Goal: Task Accomplishment & Management: Manage account settings

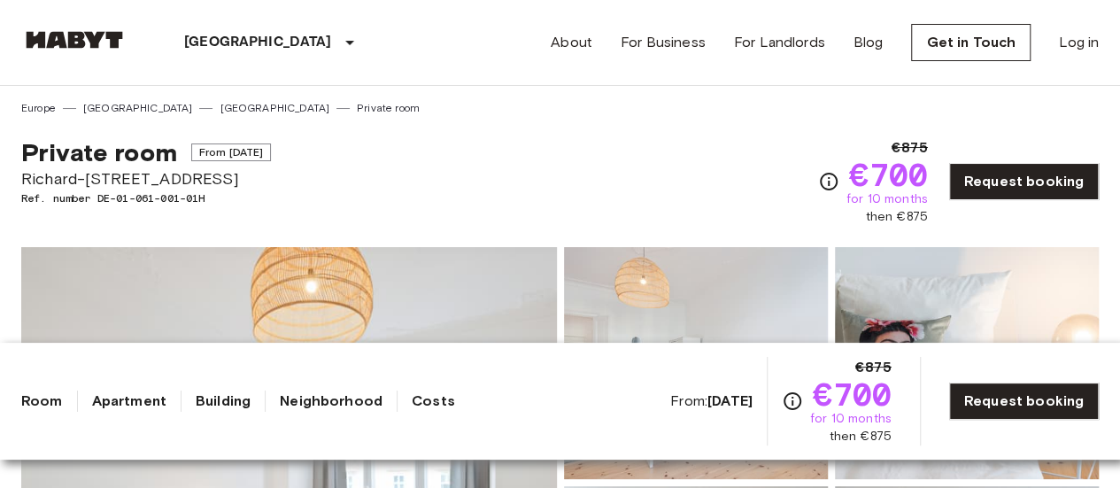
click at [97, 36] on img at bounding box center [74, 40] width 106 height 18
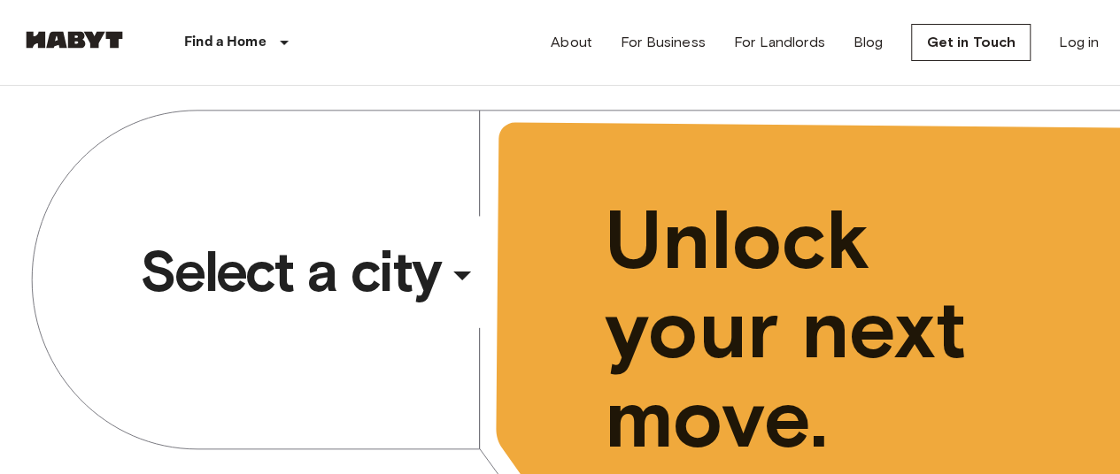
click at [383, 276] on span "Select a city" at bounding box center [290, 271] width 301 height 71
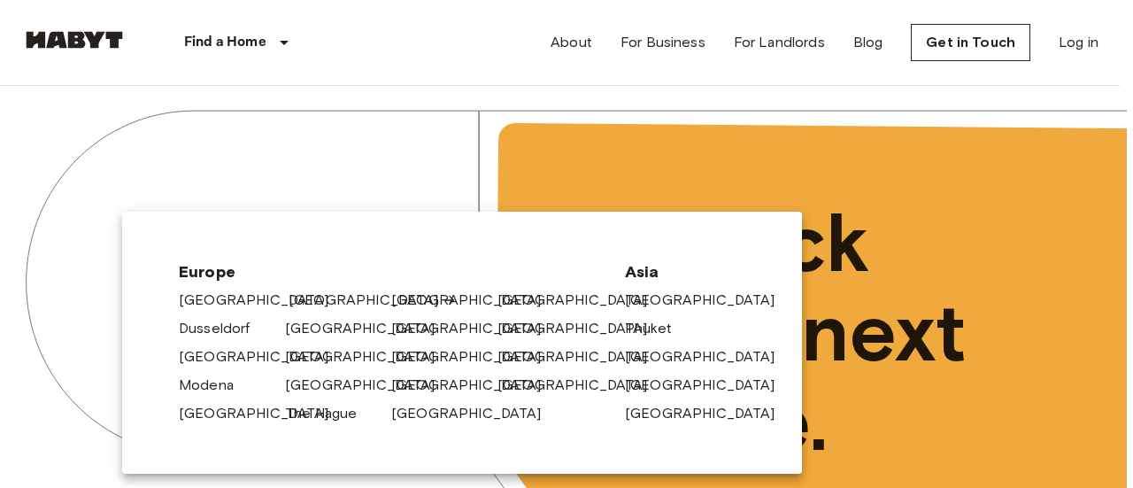
click at [310, 301] on link "[GEOGRAPHIC_DATA]" at bounding box center [373, 299] width 168 height 21
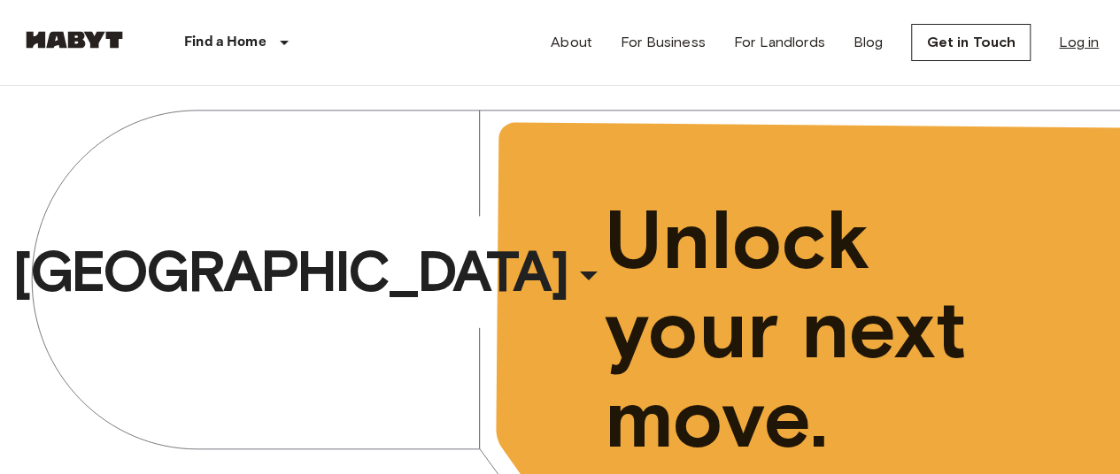
click at [1086, 42] on link "Log in" at bounding box center [1079, 42] width 40 height 21
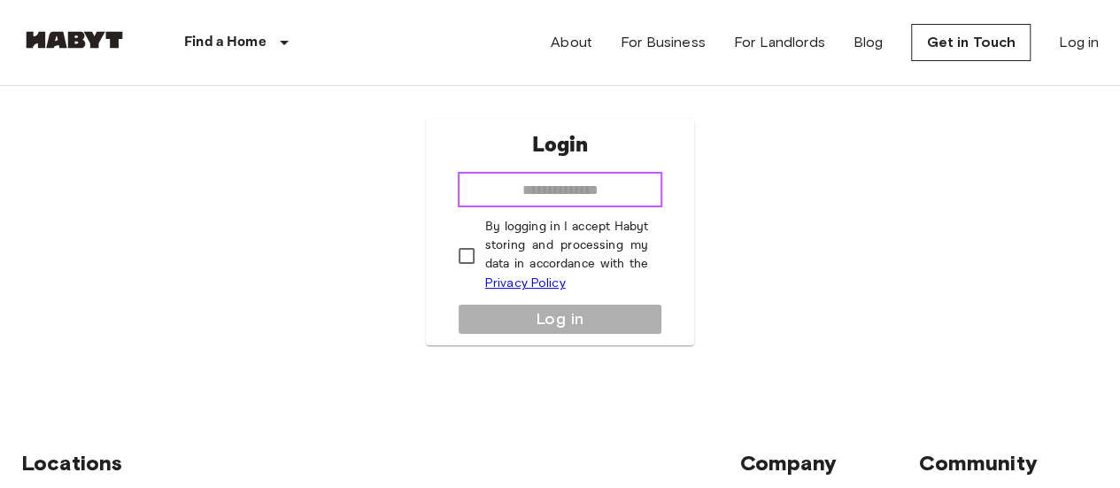
click at [578, 180] on input "email" at bounding box center [560, 189] width 205 height 35
type input "**********"
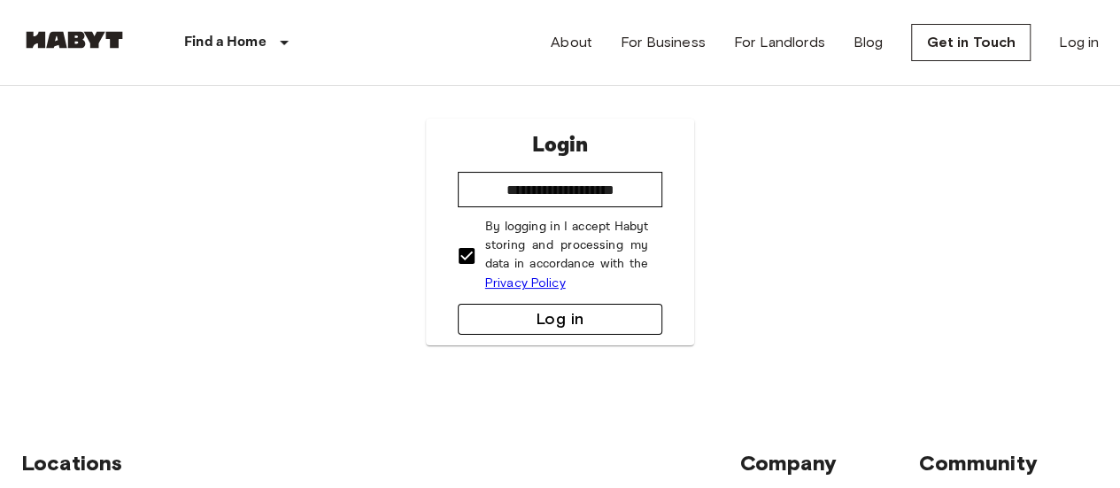
click at [599, 324] on button "Log in" at bounding box center [560, 319] width 205 height 31
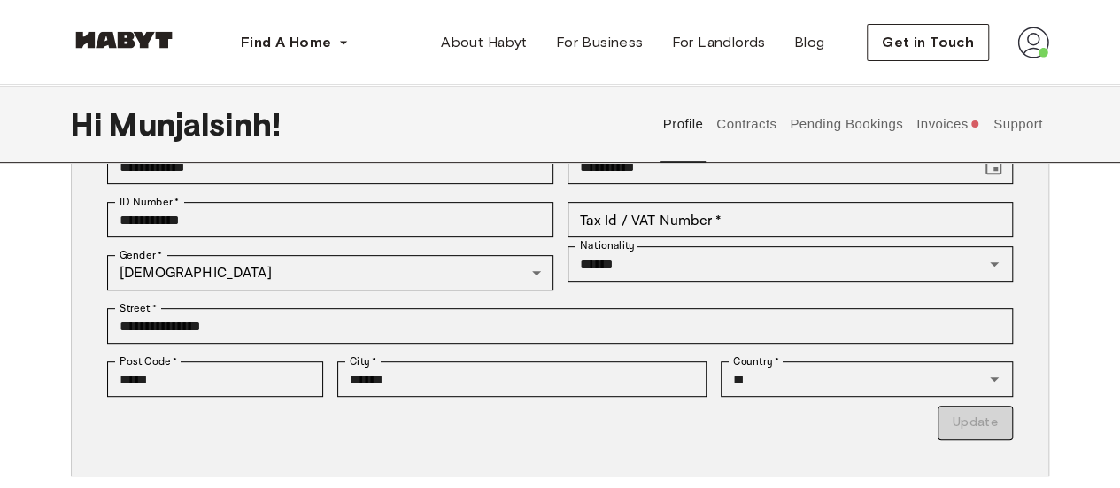
scroll to position [267, 0]
click at [750, 121] on button "Contracts" at bounding box center [746, 124] width 65 height 78
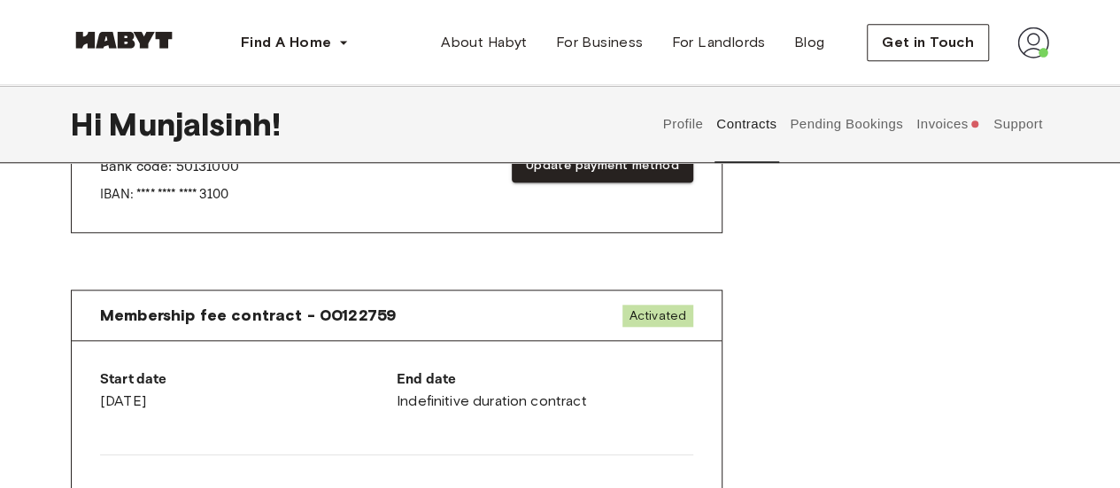
scroll to position [760, 0]
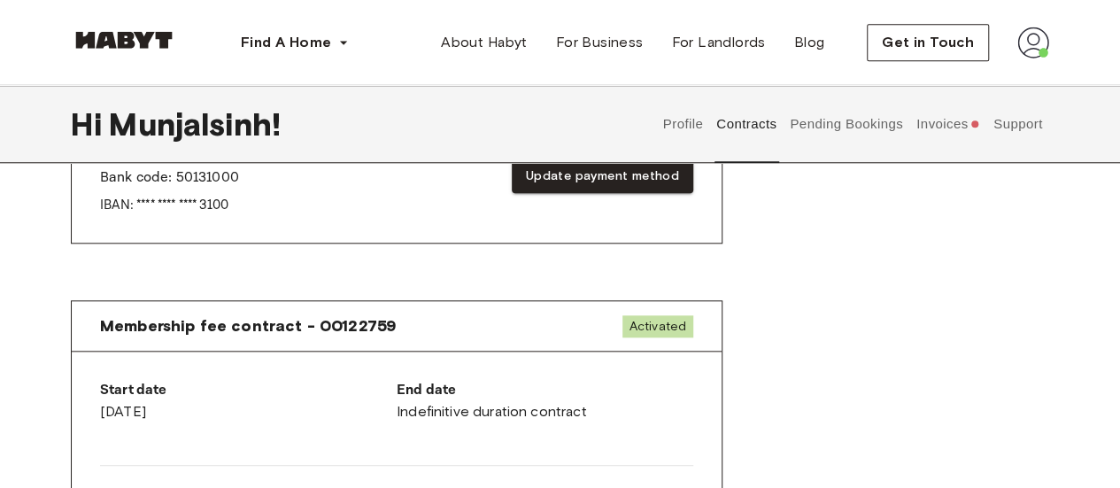
click at [873, 136] on button "Pending Bookings" at bounding box center [847, 124] width 118 height 78
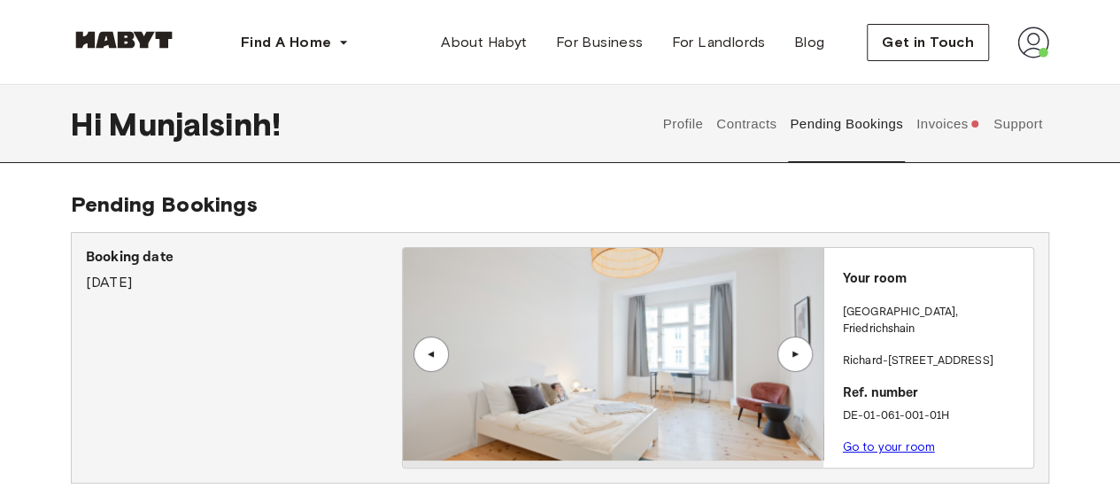
click at [927, 141] on button "Invoices" at bounding box center [948, 124] width 68 height 78
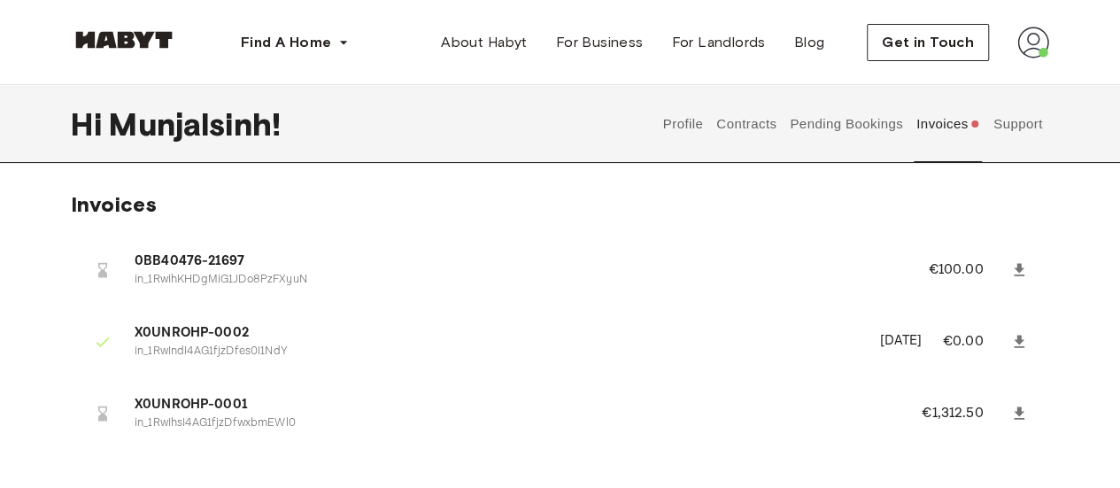
click at [1025, 128] on button "Support" at bounding box center [1018, 124] width 54 height 78
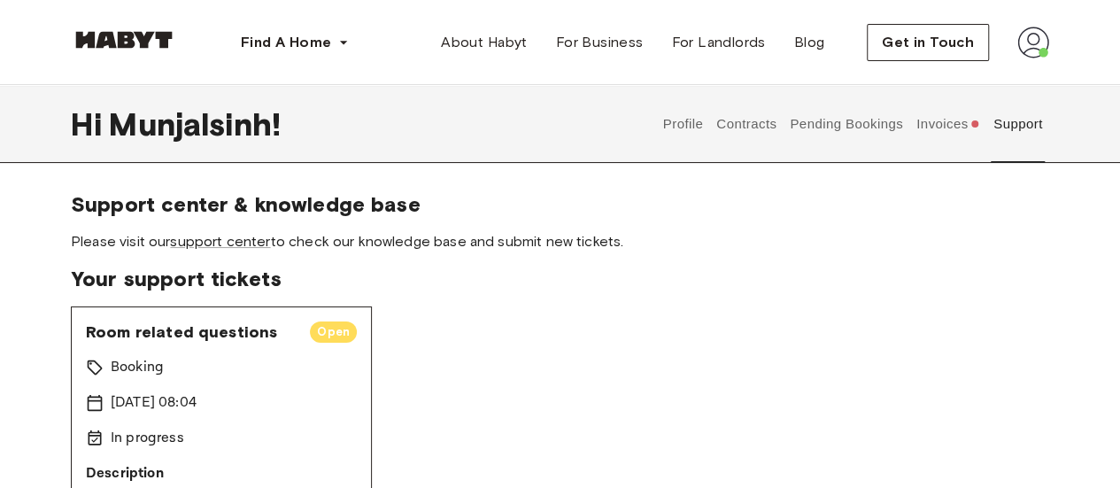
click at [733, 126] on button "Contracts" at bounding box center [746, 124] width 65 height 78
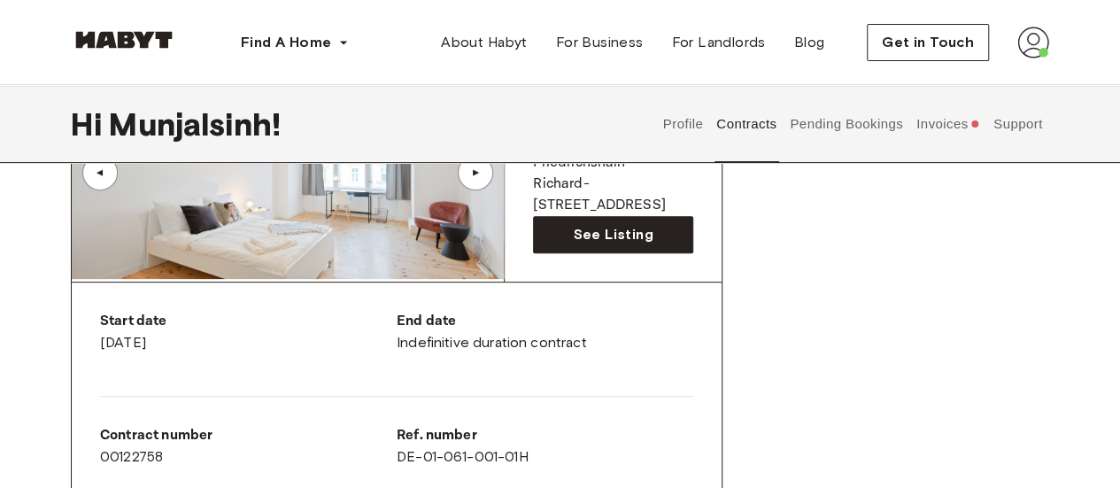
scroll to position [218, 0]
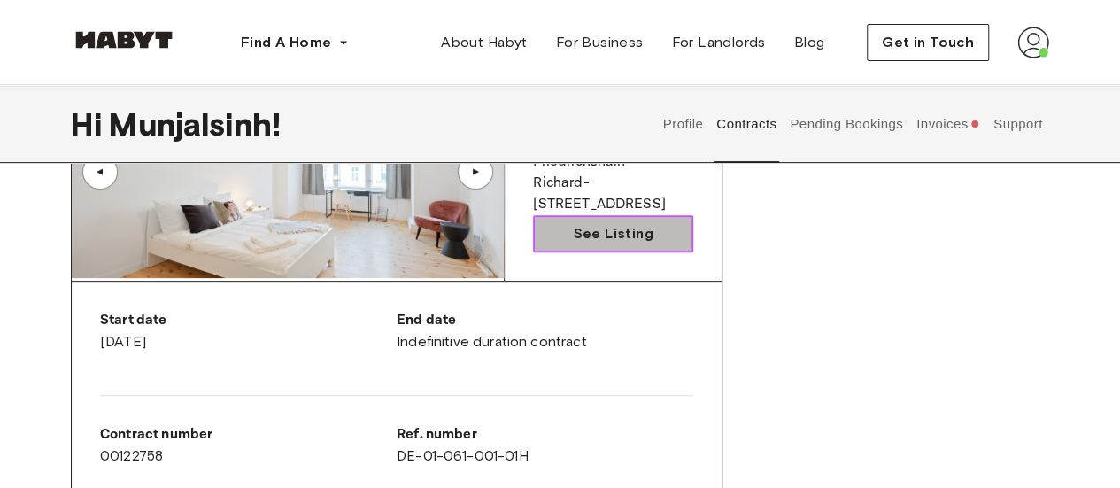
click at [631, 235] on span "See Listing" at bounding box center [613, 233] width 80 height 21
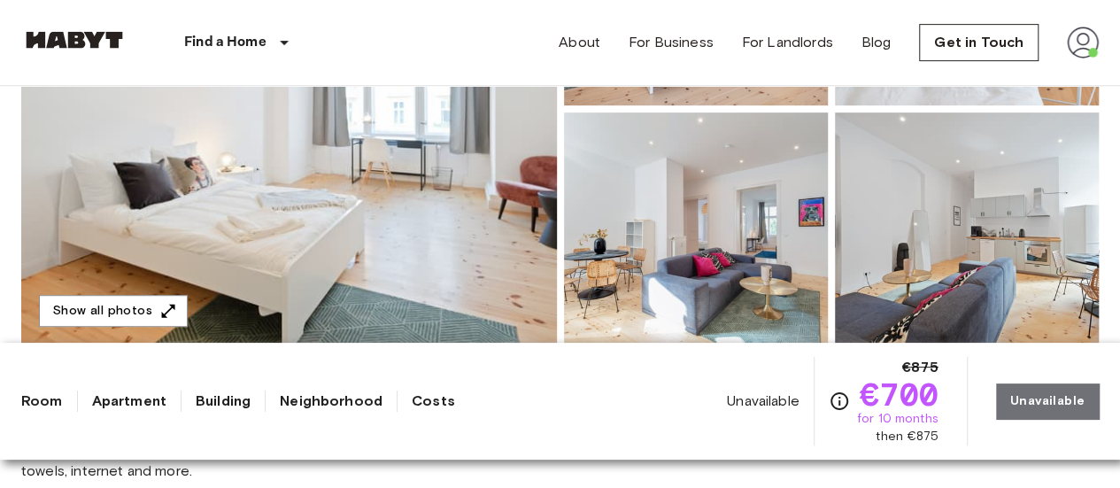
scroll to position [377, 0]
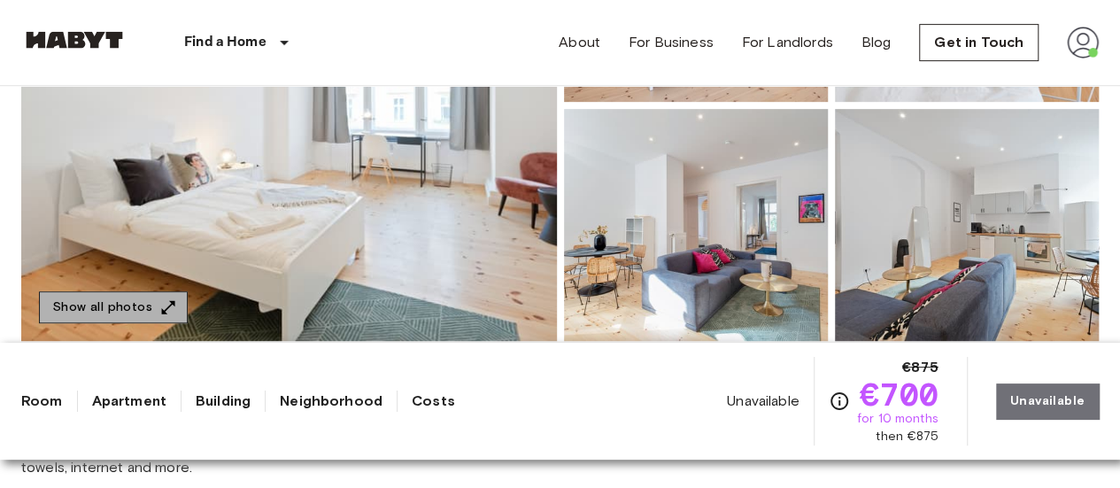
click at [135, 299] on button "Show all photos" at bounding box center [113, 307] width 149 height 33
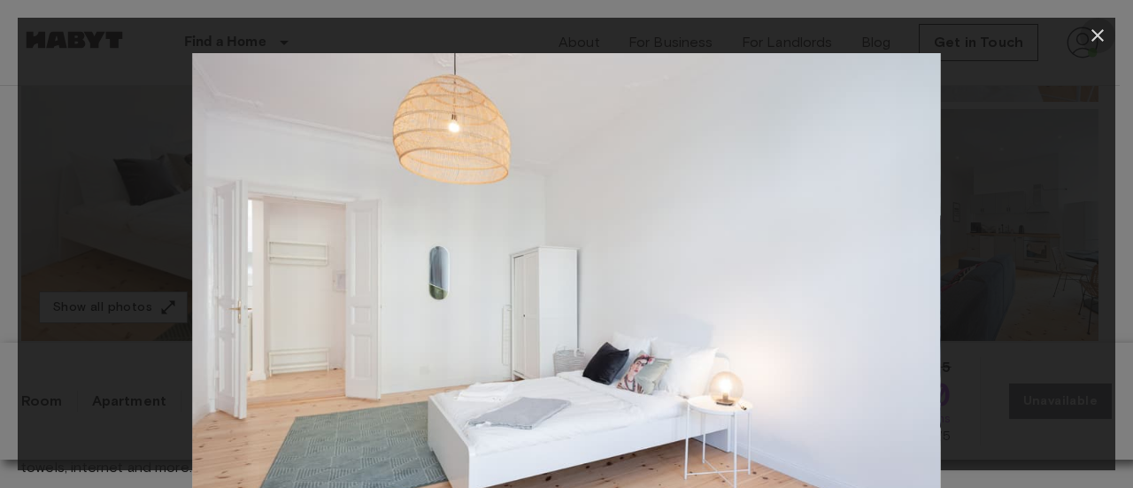
click at [1092, 35] on icon "button" at bounding box center [1097, 35] width 21 height 21
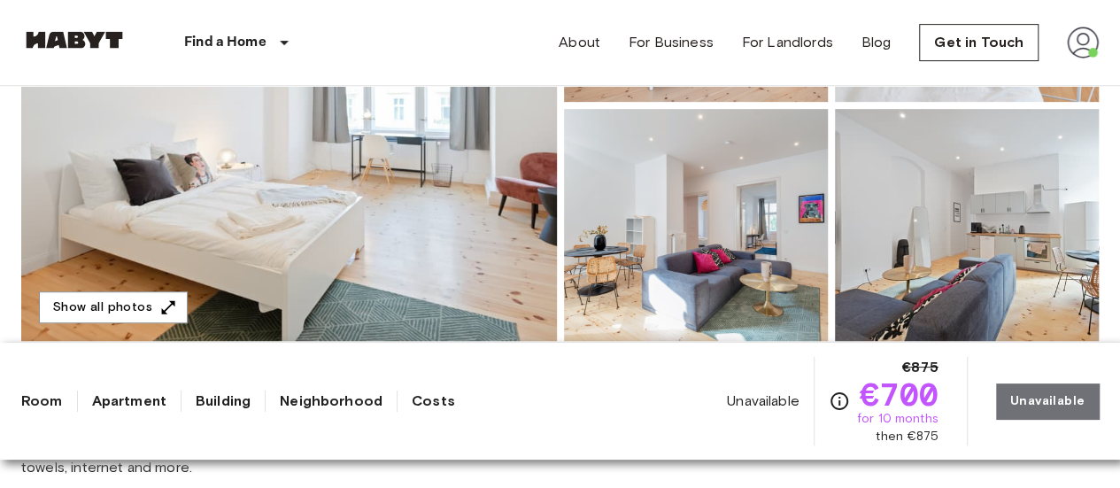
click at [1077, 43] on img at bounding box center [1083, 43] width 32 height 32
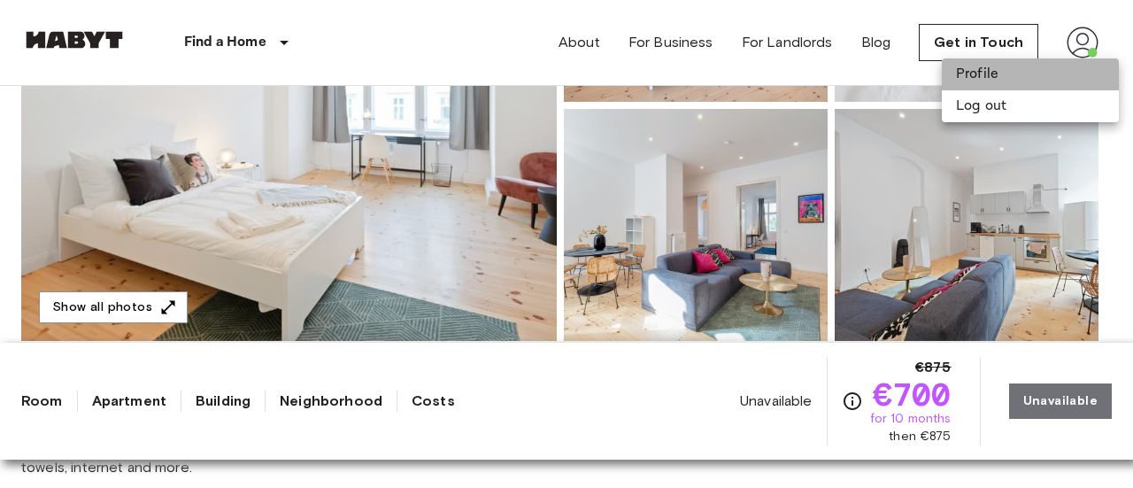
click at [989, 71] on li "Profile" at bounding box center [1030, 74] width 177 height 32
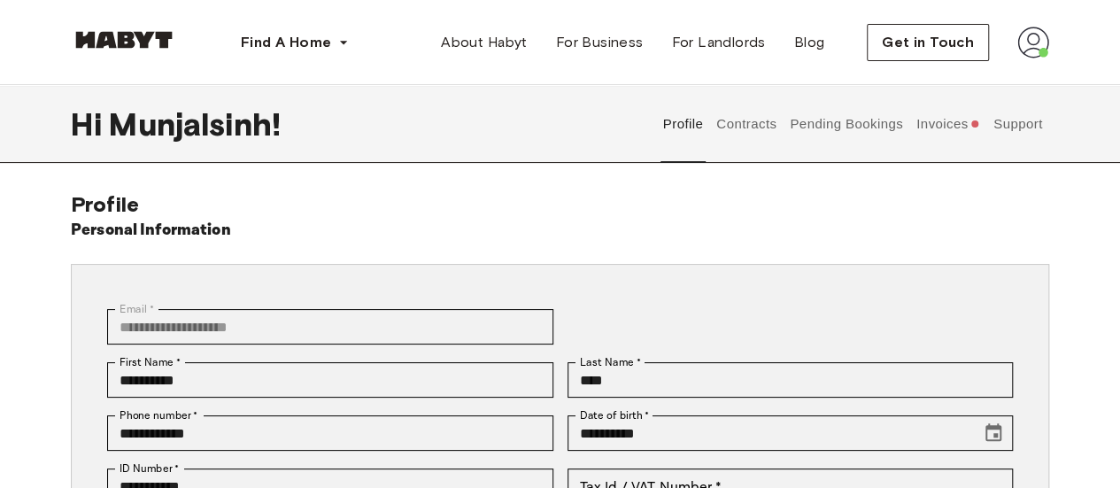
click at [750, 120] on button "Contracts" at bounding box center [746, 124] width 65 height 78
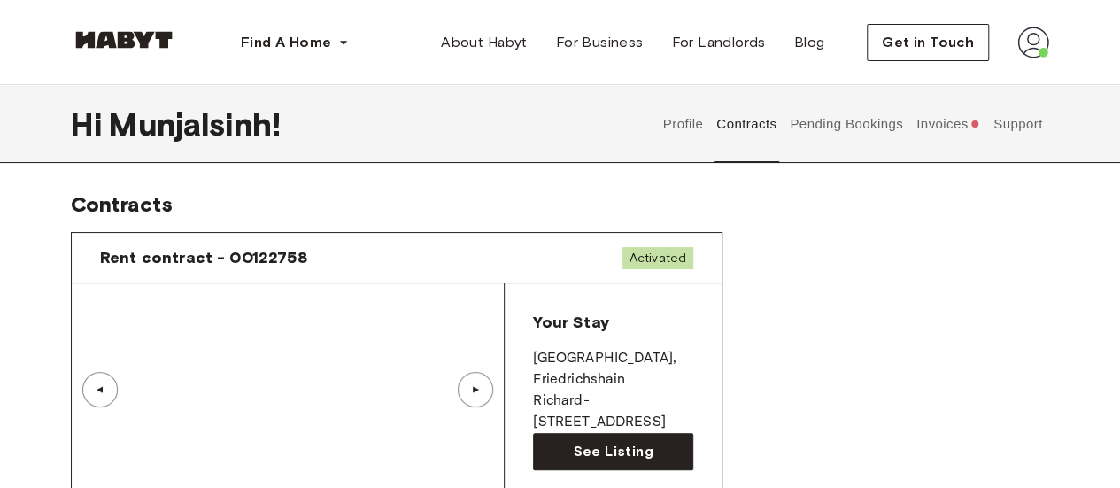
scroll to position [125, 0]
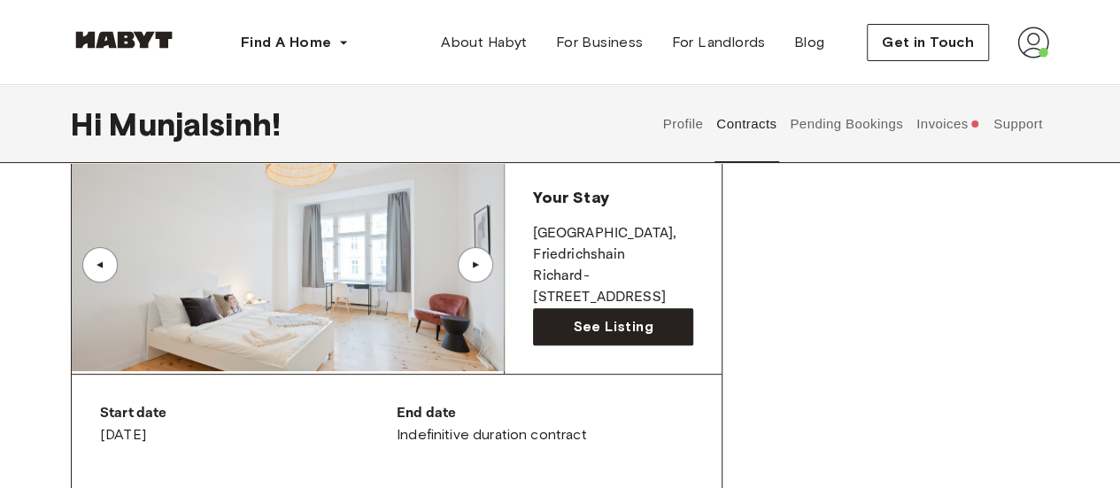
click at [483, 266] on div "▲" at bounding box center [476, 264] width 18 height 11
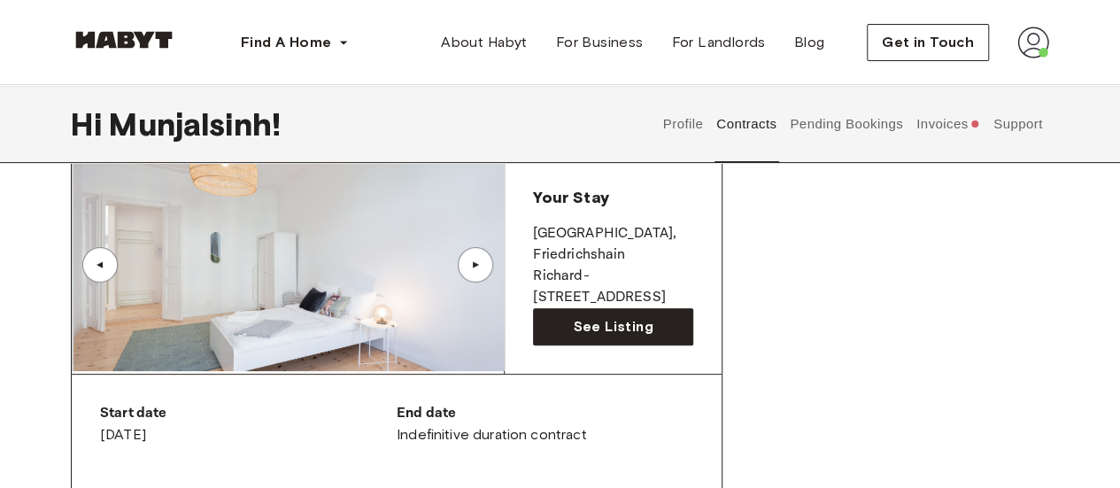
click at [483, 266] on div "▲" at bounding box center [476, 264] width 18 height 11
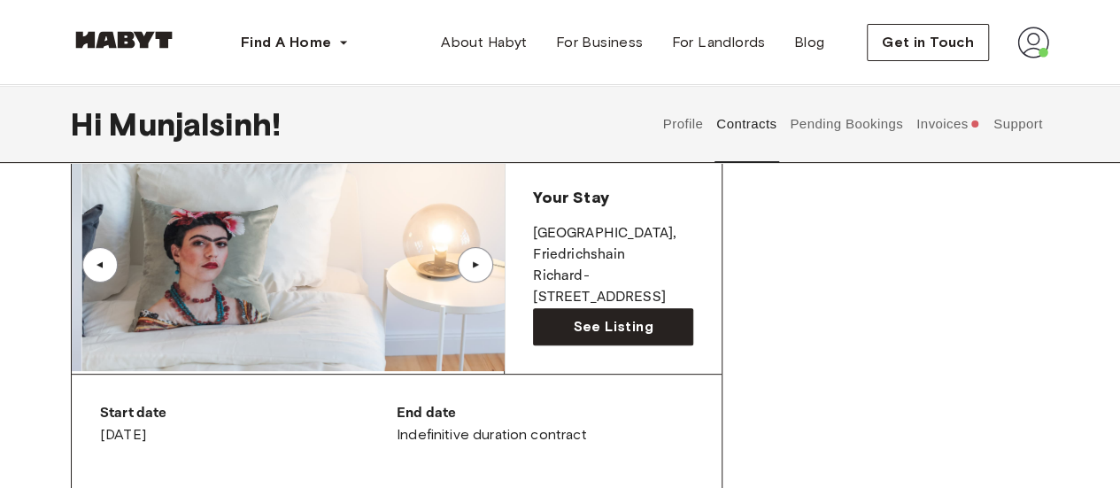
click at [483, 266] on div "▲" at bounding box center [476, 264] width 18 height 11
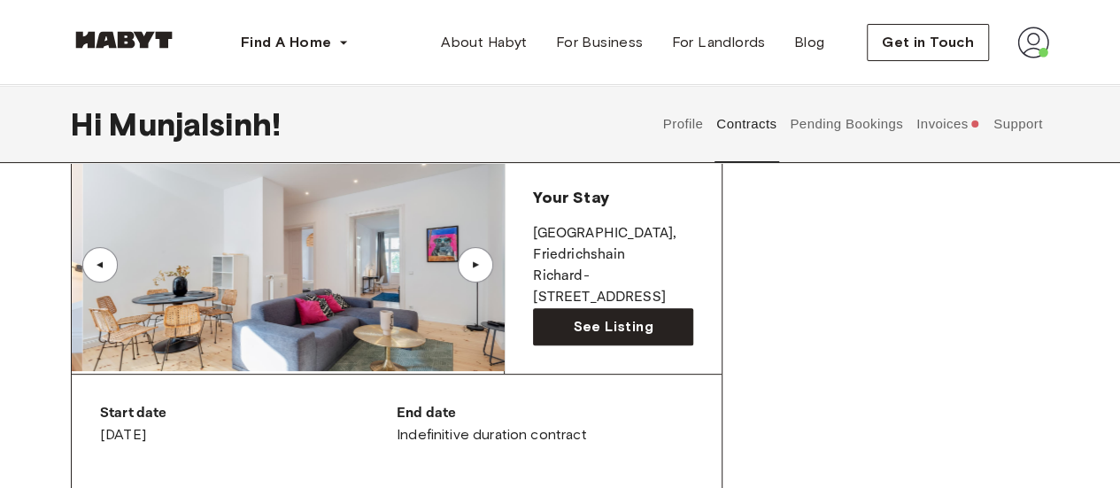
click at [483, 266] on div "▲" at bounding box center [476, 264] width 18 height 11
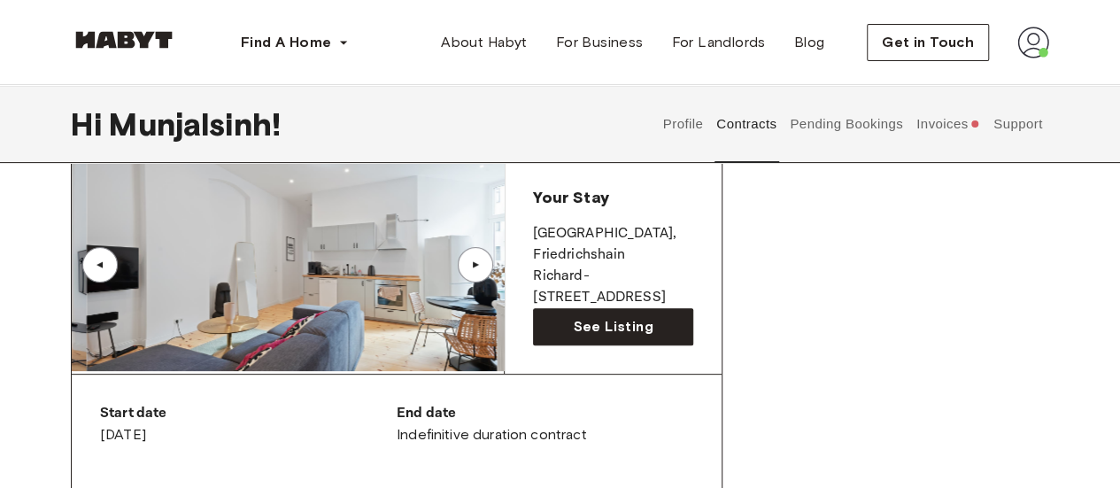
click at [483, 266] on div "▲" at bounding box center [476, 264] width 18 height 11
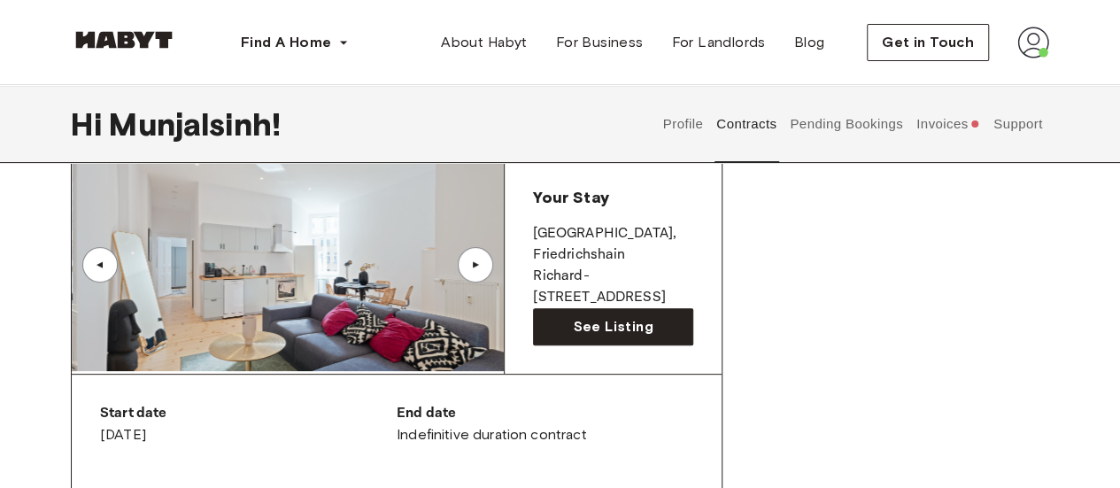
click at [483, 266] on div "▲" at bounding box center [476, 264] width 18 height 11
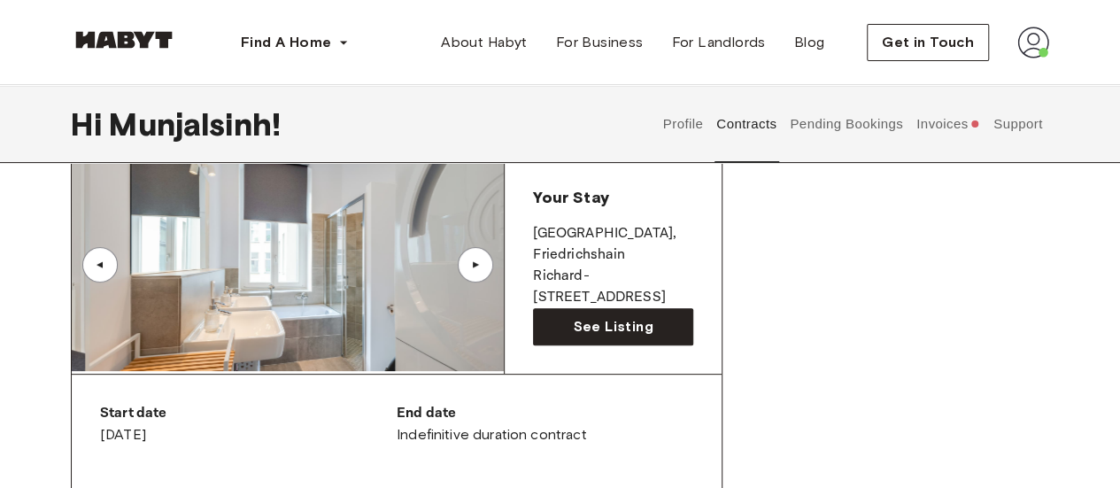
click at [483, 266] on div "▲" at bounding box center [476, 264] width 18 height 11
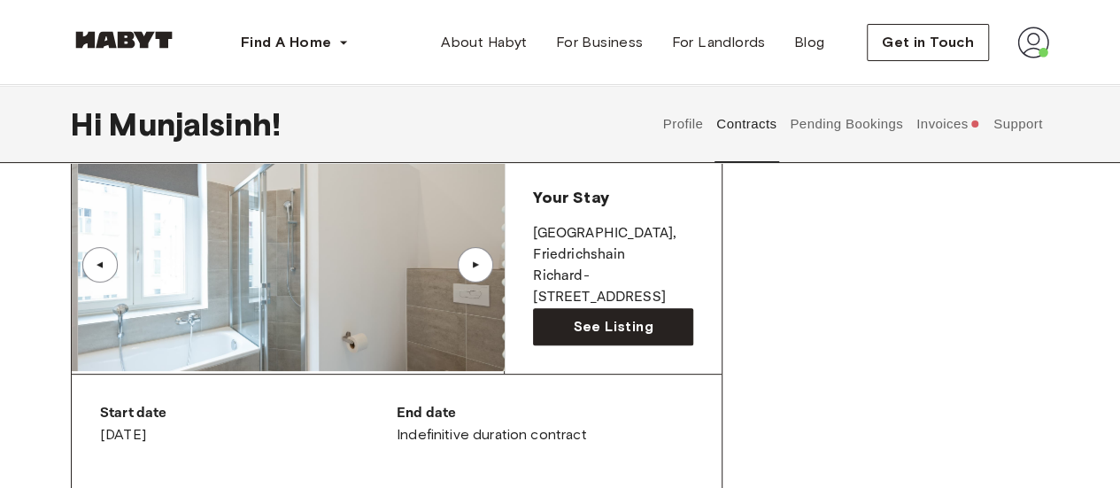
click at [483, 266] on div "▲" at bounding box center [476, 264] width 18 height 11
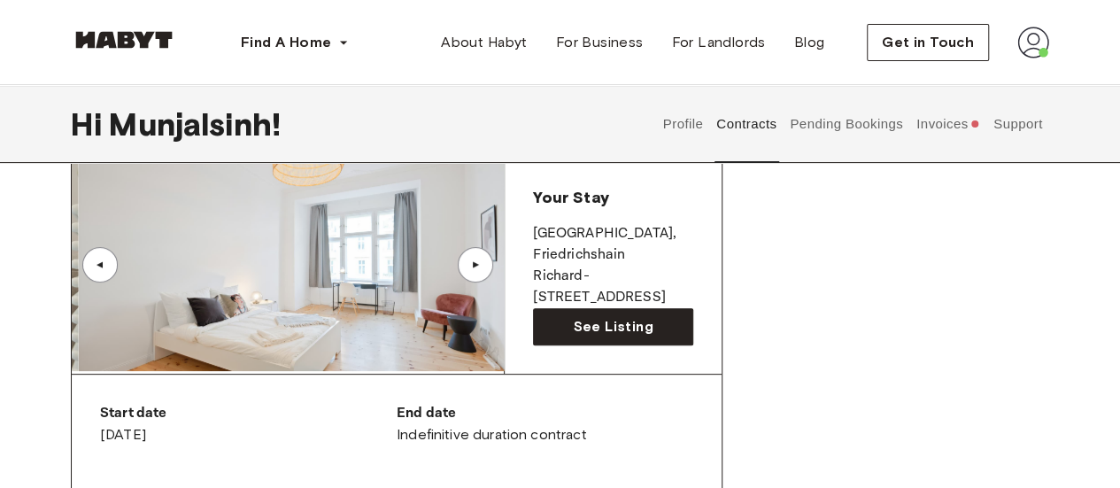
click at [483, 266] on div "▲" at bounding box center [476, 264] width 18 height 11
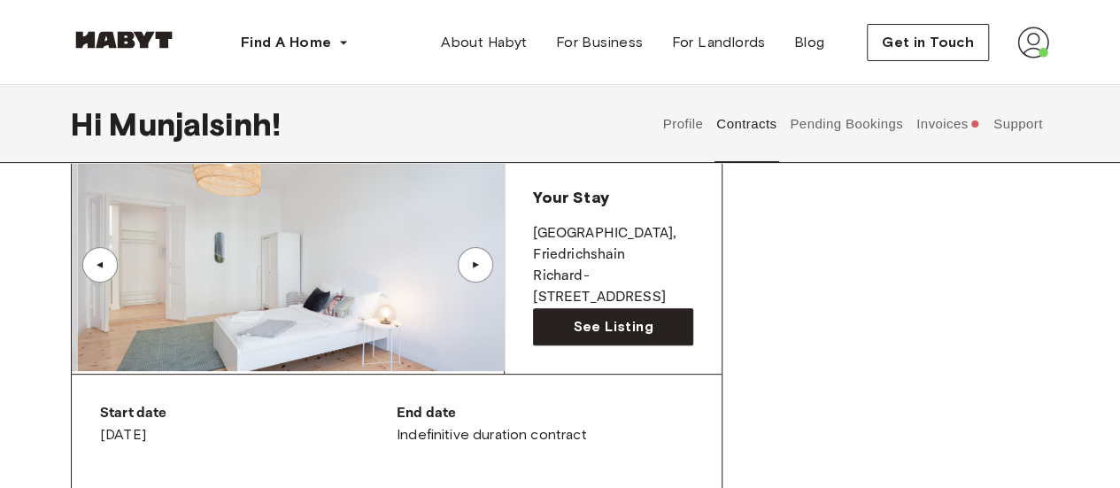
click at [483, 266] on div "▲" at bounding box center [476, 264] width 18 height 11
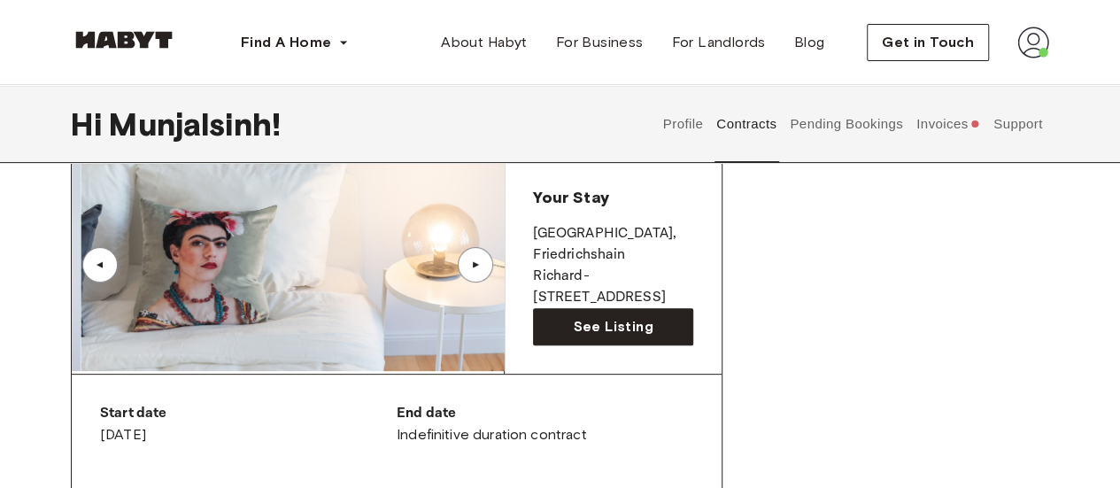
click at [483, 266] on div "▲" at bounding box center [476, 264] width 18 height 11
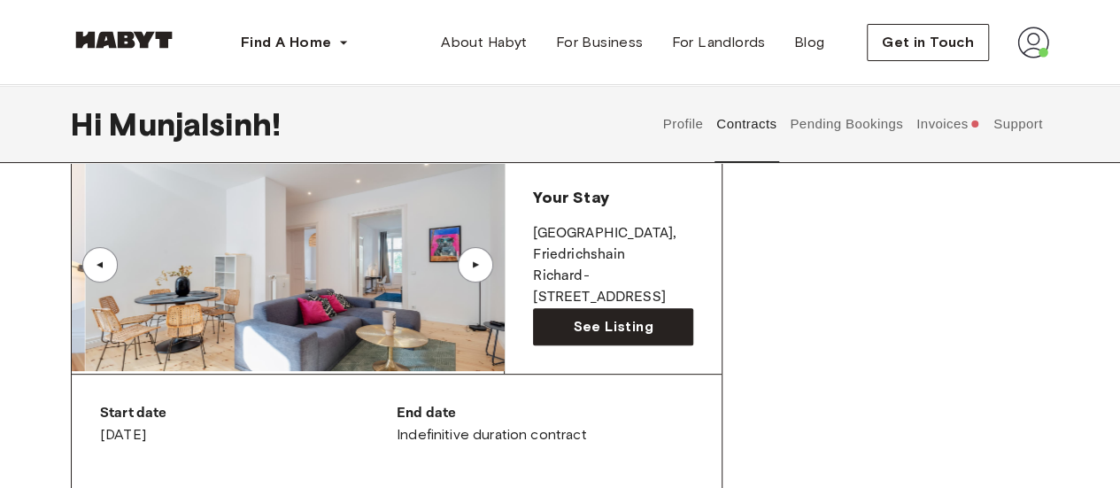
click at [483, 266] on div "▲" at bounding box center [476, 264] width 18 height 11
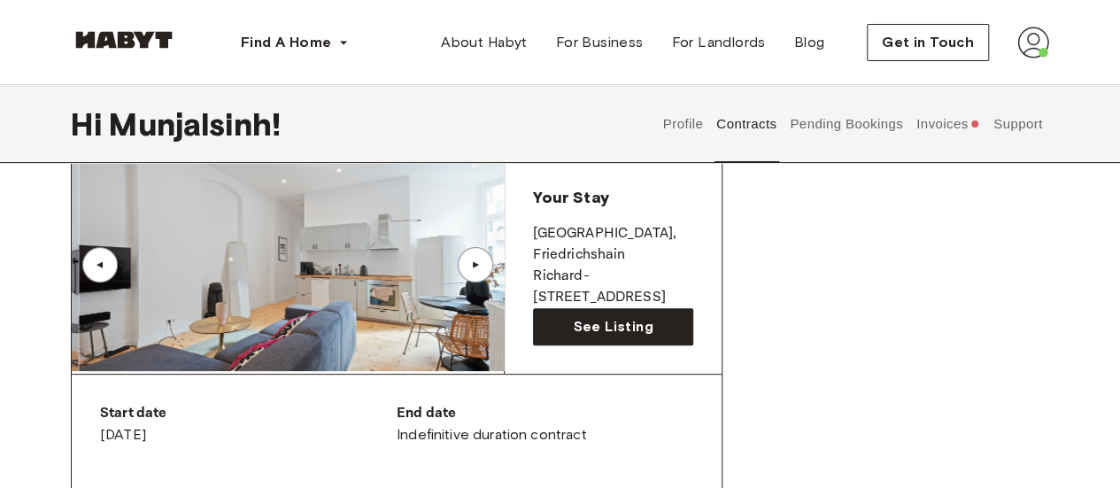
click at [483, 266] on div "▲" at bounding box center [476, 264] width 18 height 11
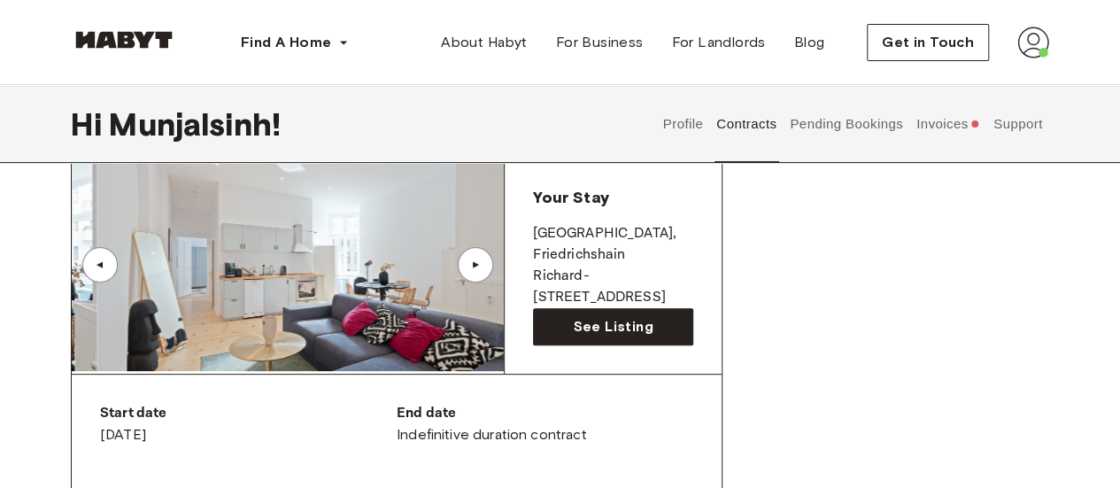
click at [483, 266] on div "▲" at bounding box center [476, 264] width 18 height 11
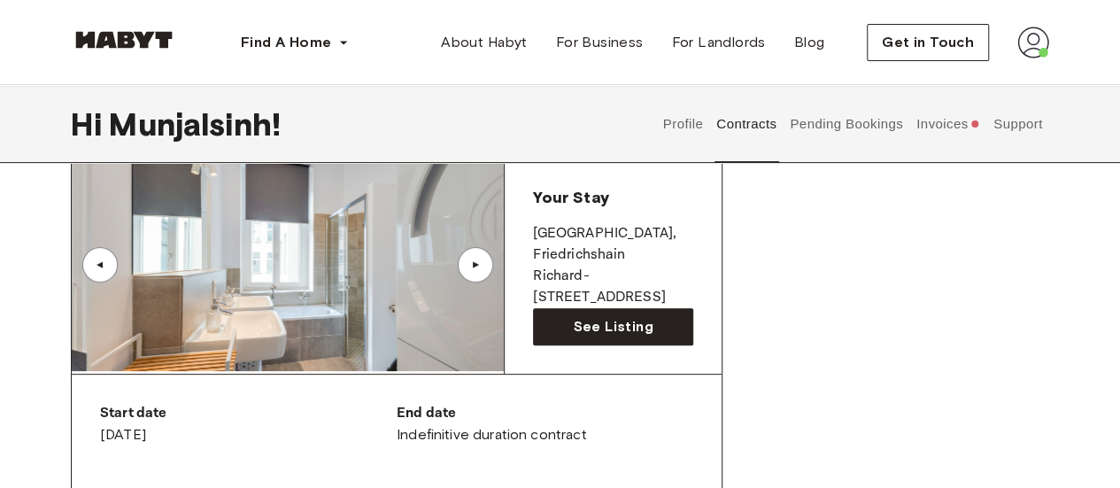
click at [483, 266] on div "▲" at bounding box center [476, 264] width 18 height 11
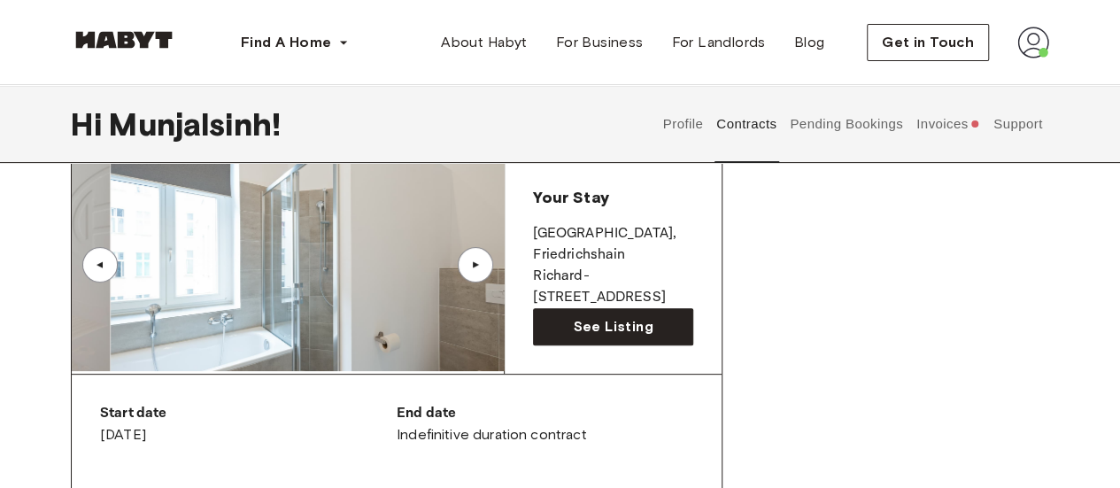
click at [483, 266] on div "▲" at bounding box center [476, 264] width 18 height 11
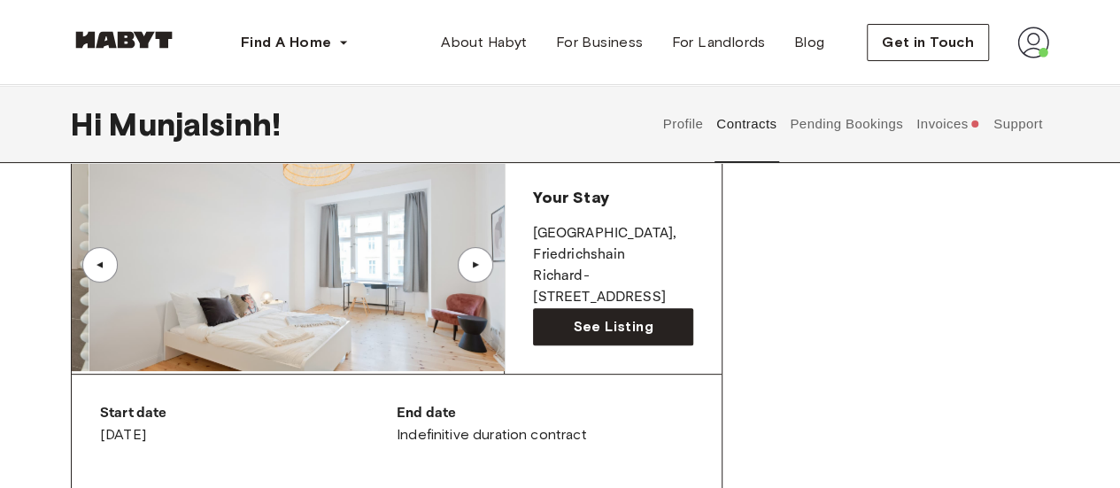
click at [483, 266] on div "▲" at bounding box center [476, 264] width 18 height 11
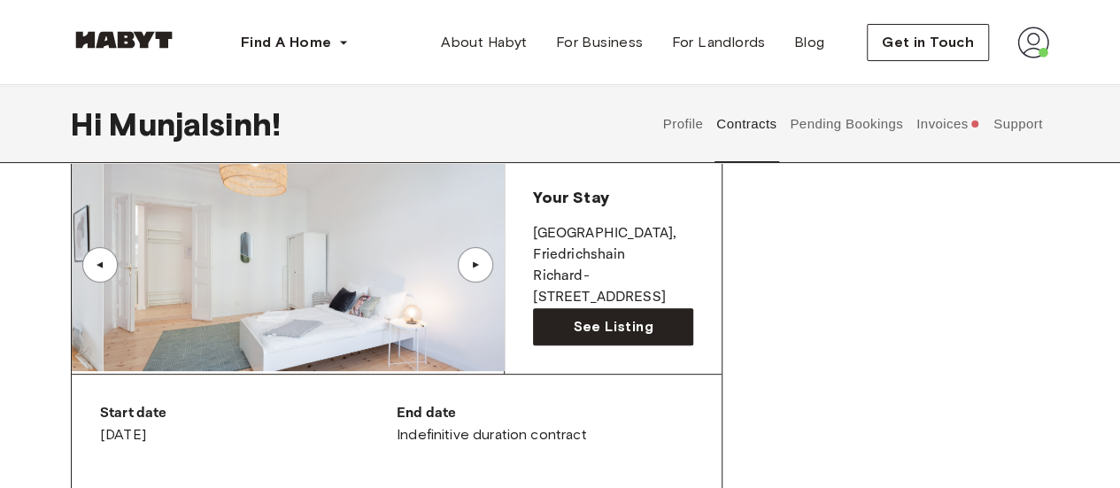
click at [483, 266] on div "▲" at bounding box center [476, 264] width 18 height 11
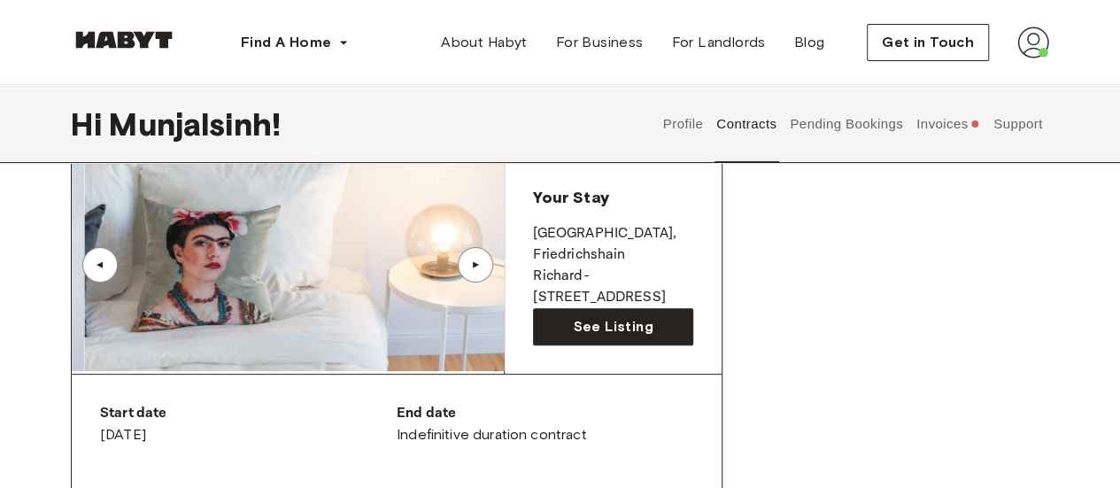
click at [483, 266] on div "▲" at bounding box center [476, 264] width 18 height 11
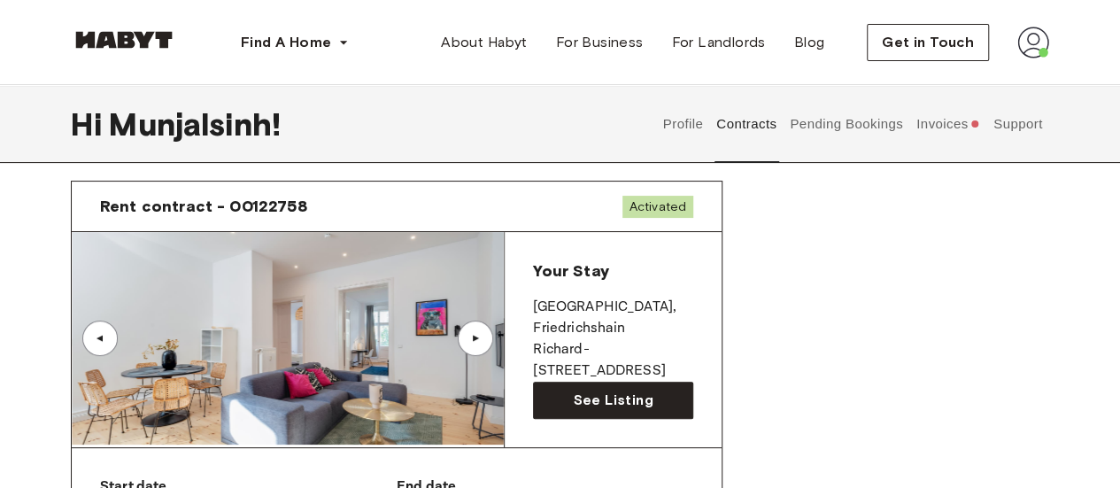
scroll to position [52, 0]
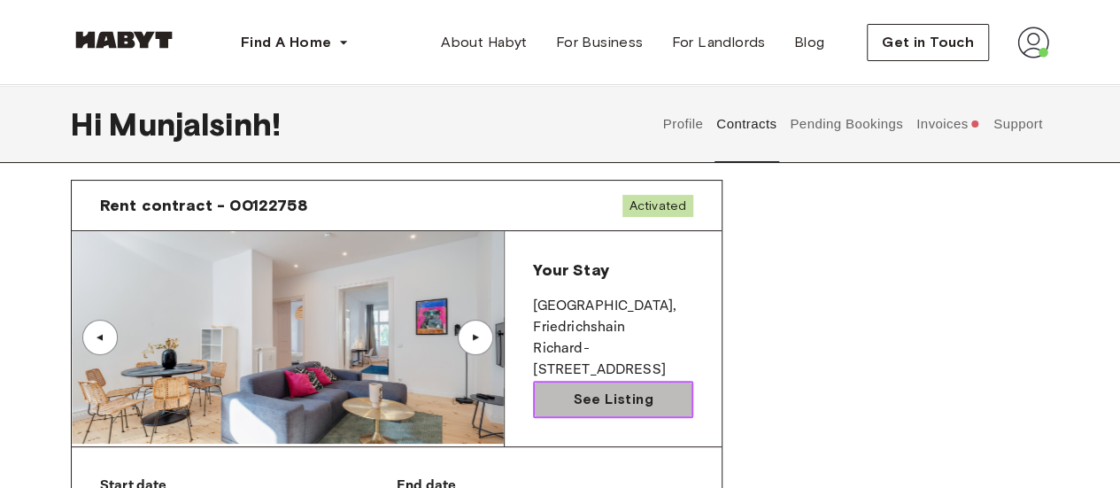
click at [615, 389] on span "See Listing" at bounding box center [613, 399] width 80 height 21
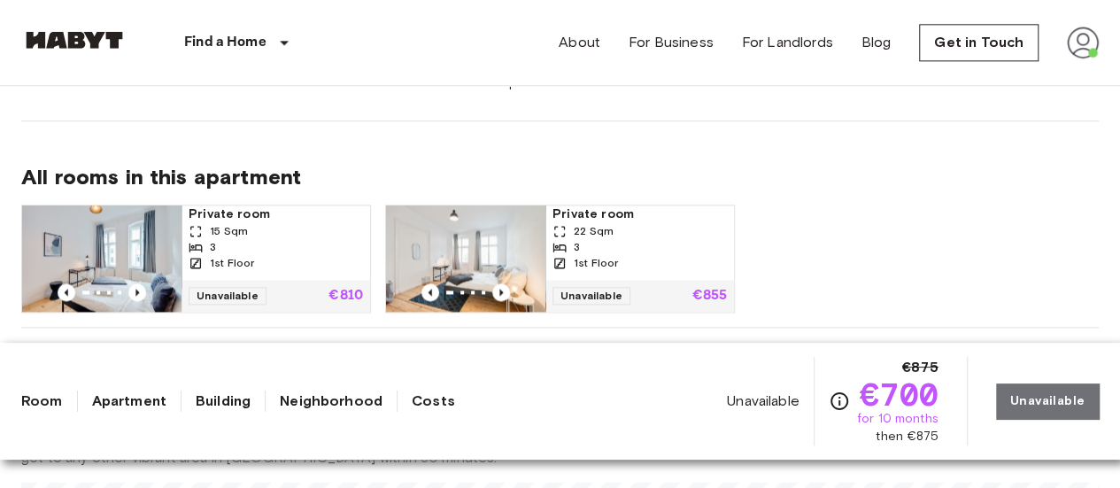
scroll to position [1107, 0]
click at [584, 206] on span "Private room" at bounding box center [639, 215] width 174 height 18
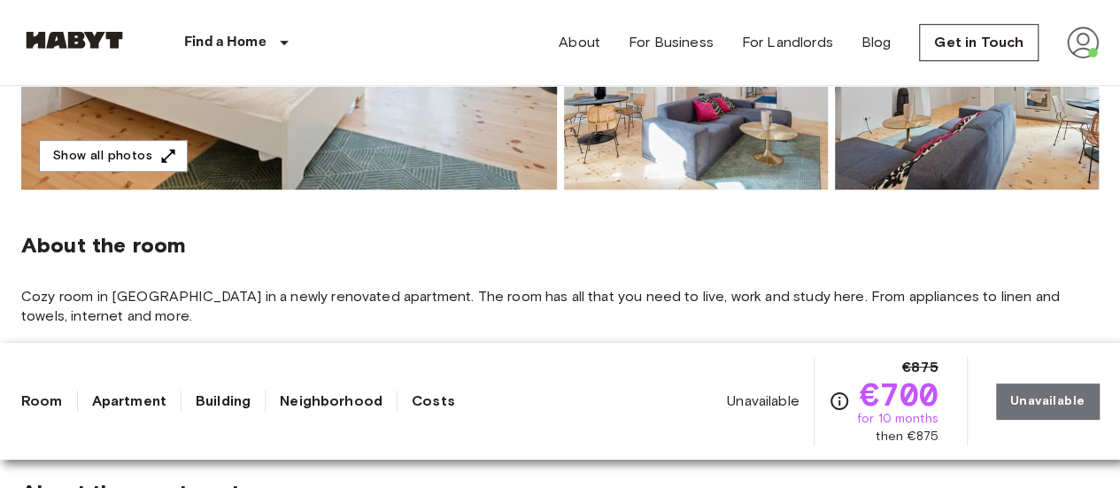
scroll to position [529, 0]
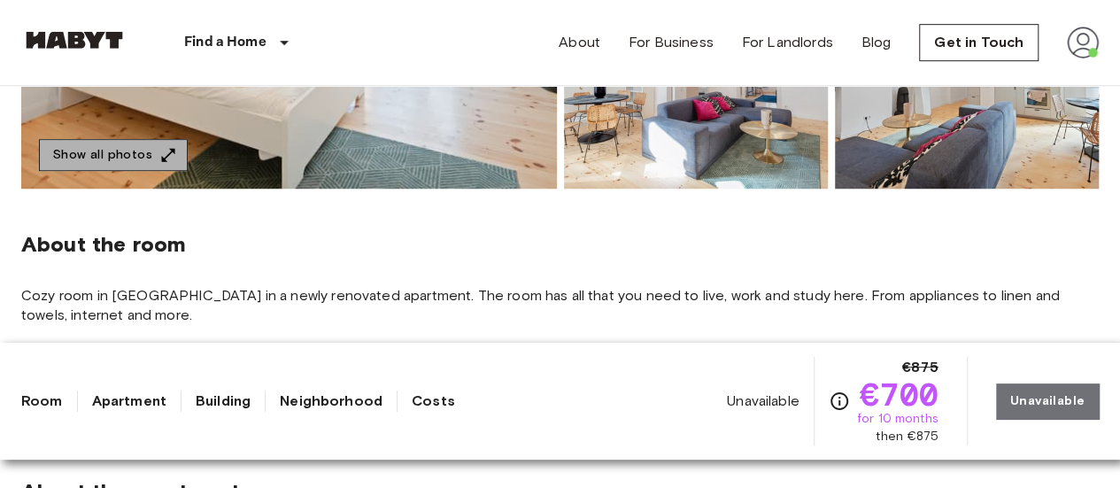
click at [168, 161] on icon "button" at bounding box center [168, 155] width 18 height 18
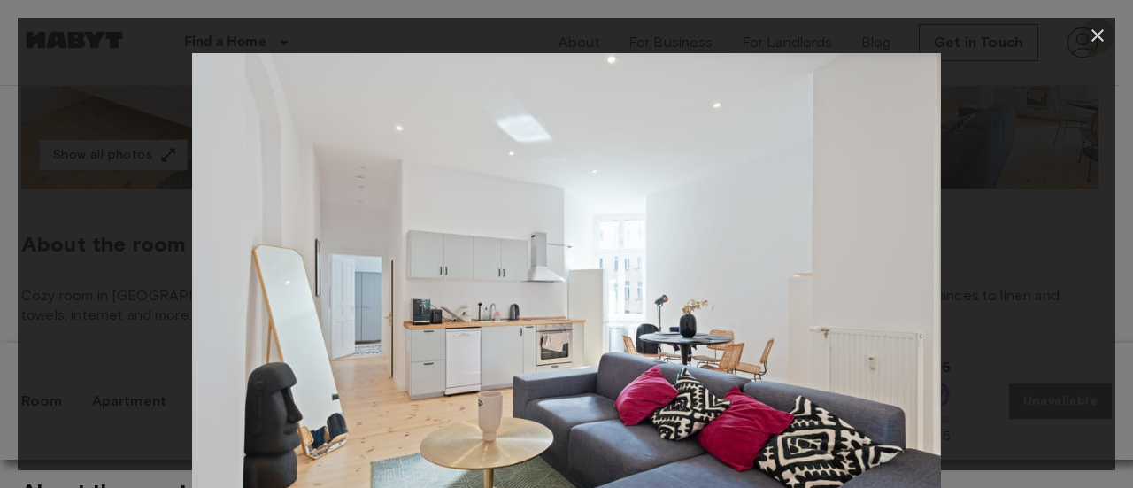
click at [1096, 35] on icon "button" at bounding box center [1098, 35] width 12 height 12
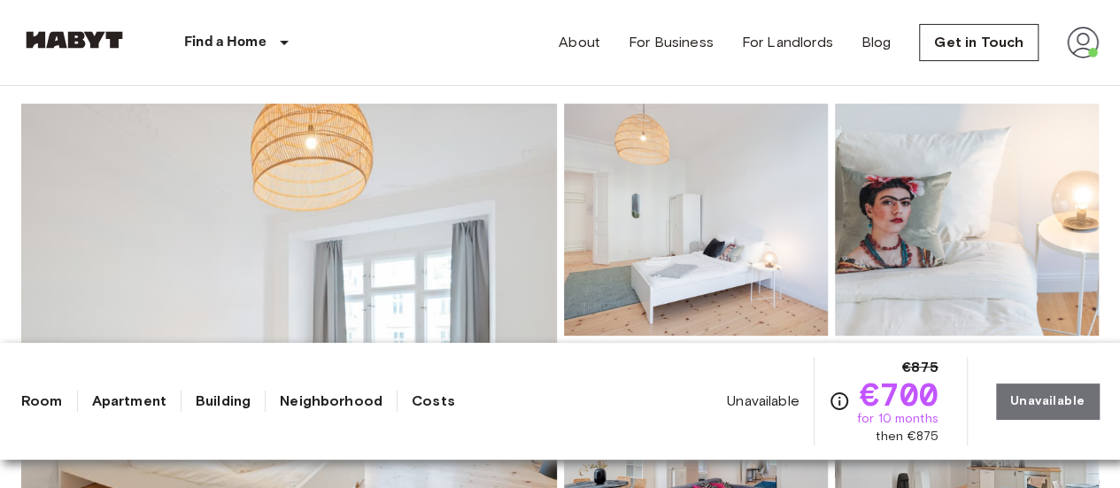
scroll to position [0, 0]
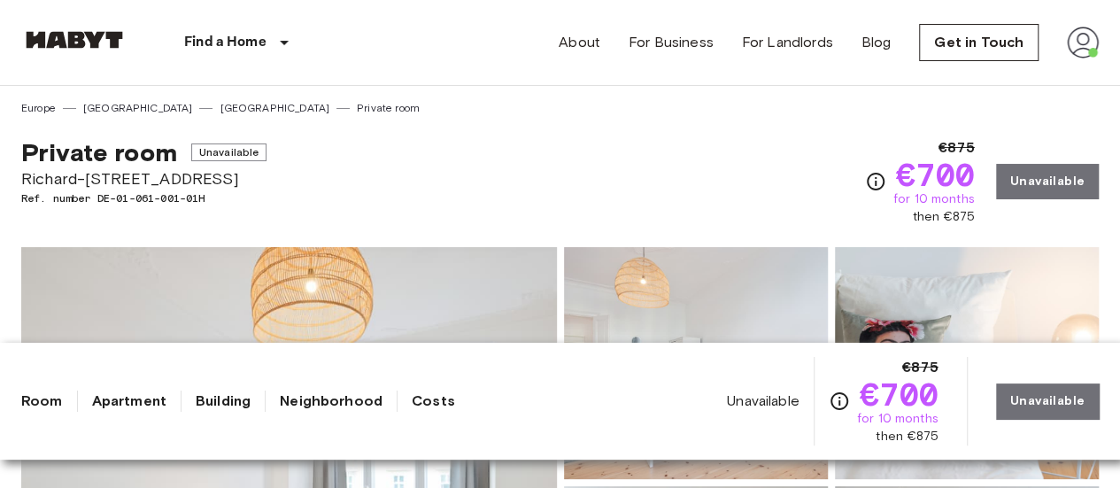
click at [1092, 47] on img at bounding box center [1083, 43] width 32 height 32
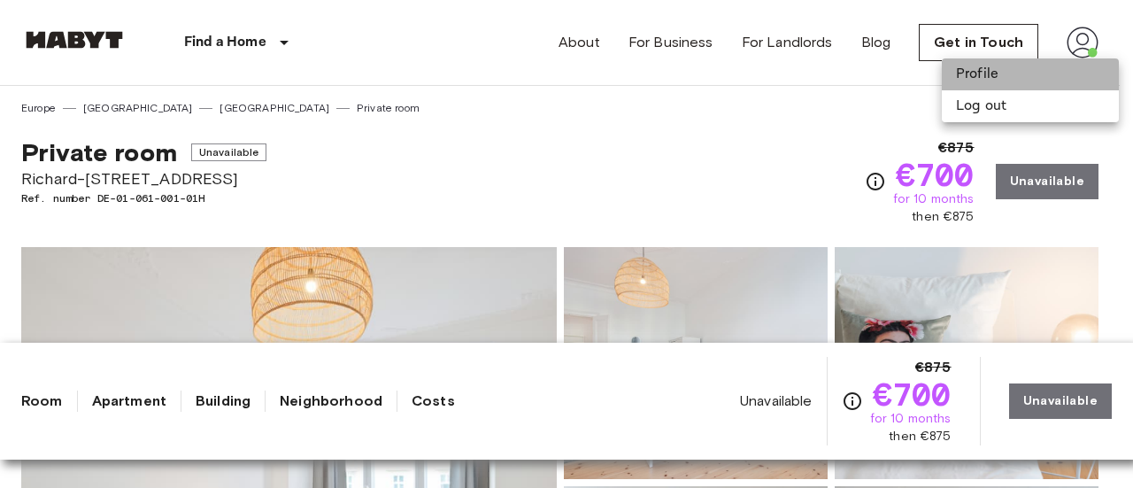
click at [990, 73] on li "Profile" at bounding box center [1030, 74] width 177 height 32
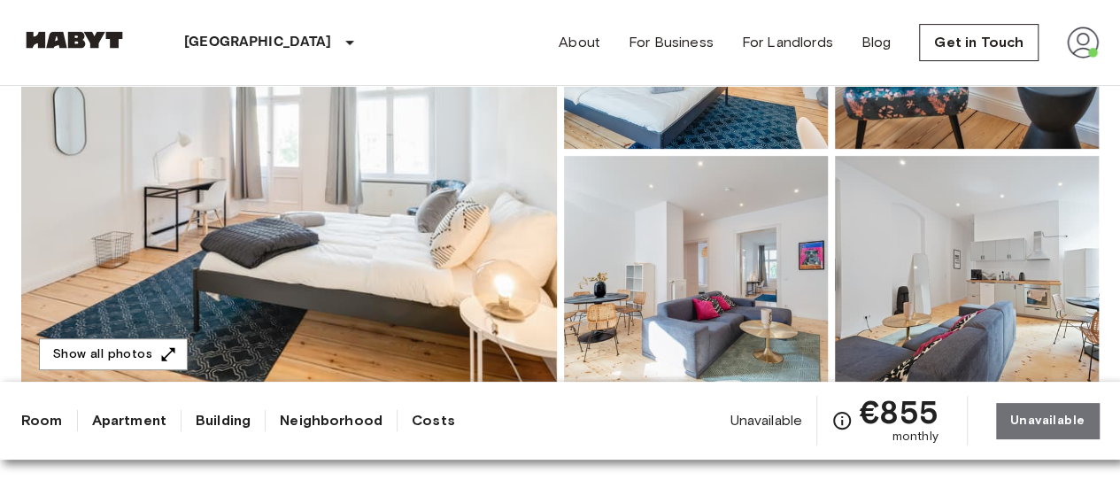
scroll to position [334, 0]
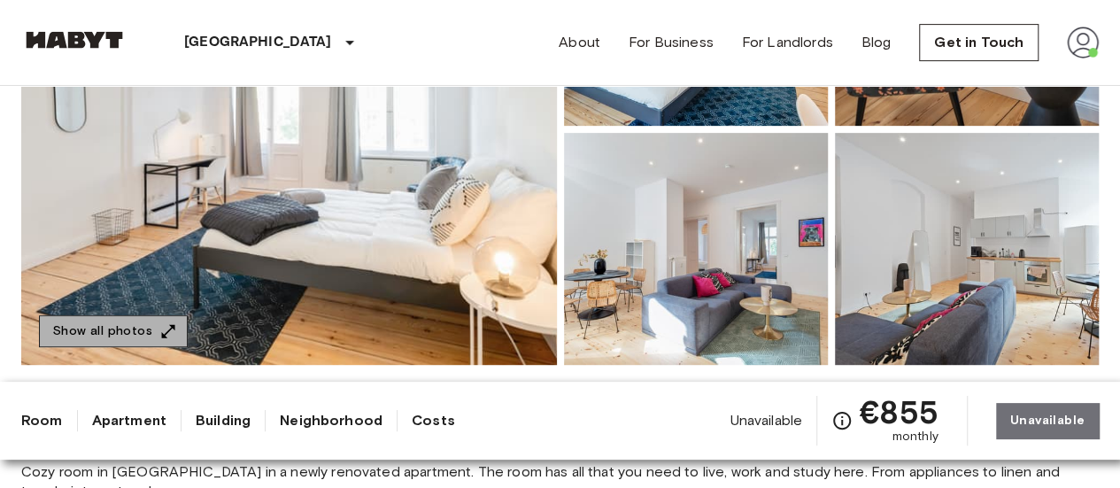
click at [135, 328] on button "Show all photos" at bounding box center [113, 331] width 149 height 33
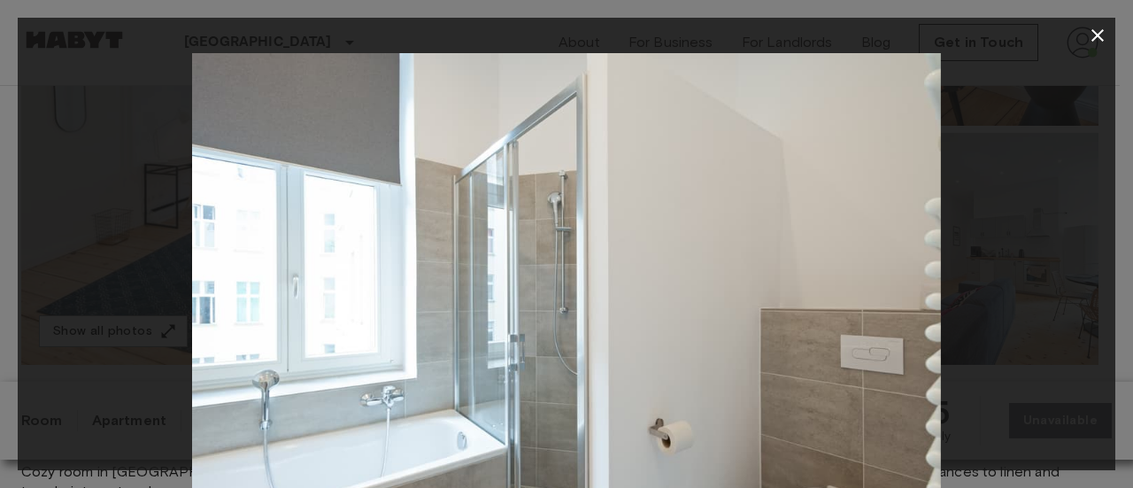
click at [1101, 40] on icon "button" at bounding box center [1098, 35] width 12 height 12
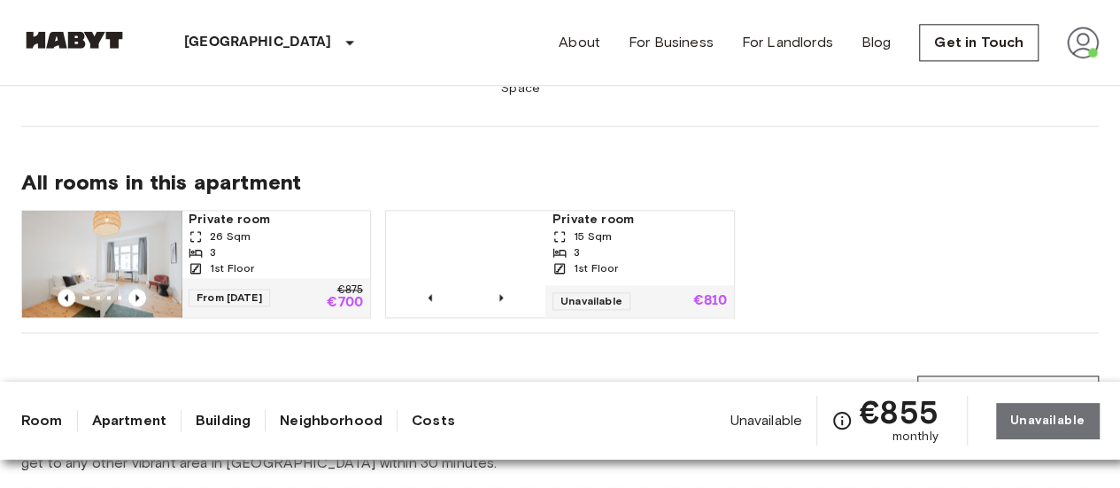
scroll to position [1069, 0]
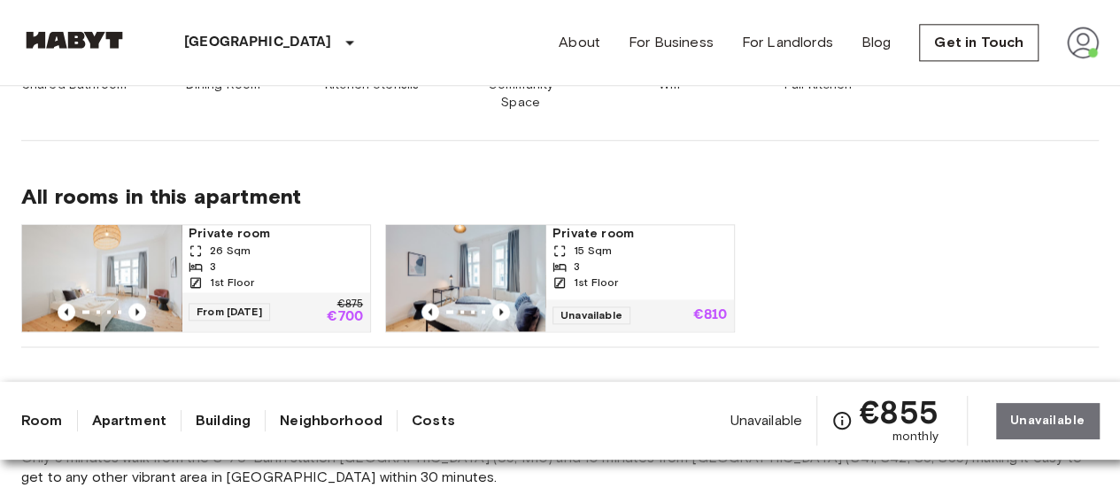
click at [606, 225] on span "Private room" at bounding box center [639, 234] width 174 height 18
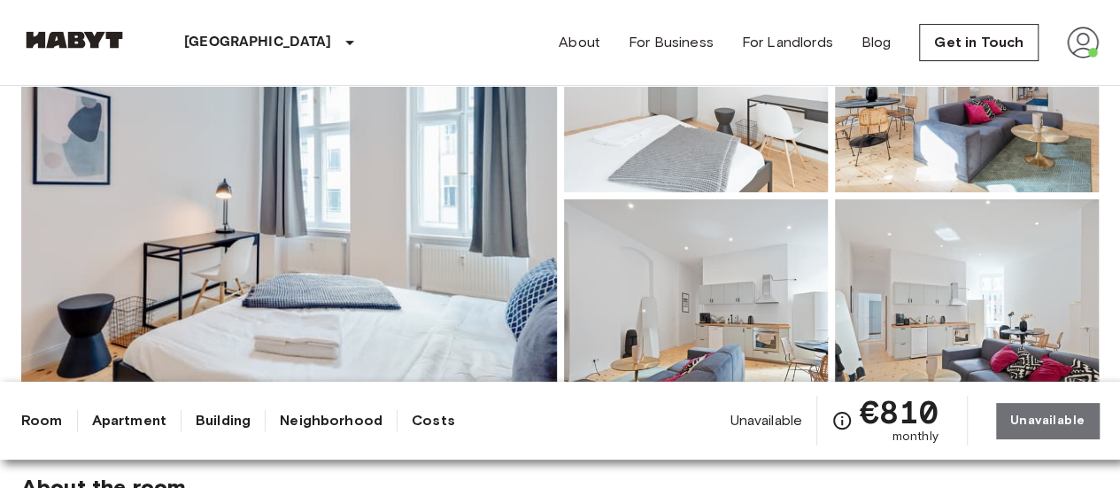
scroll to position [415, 0]
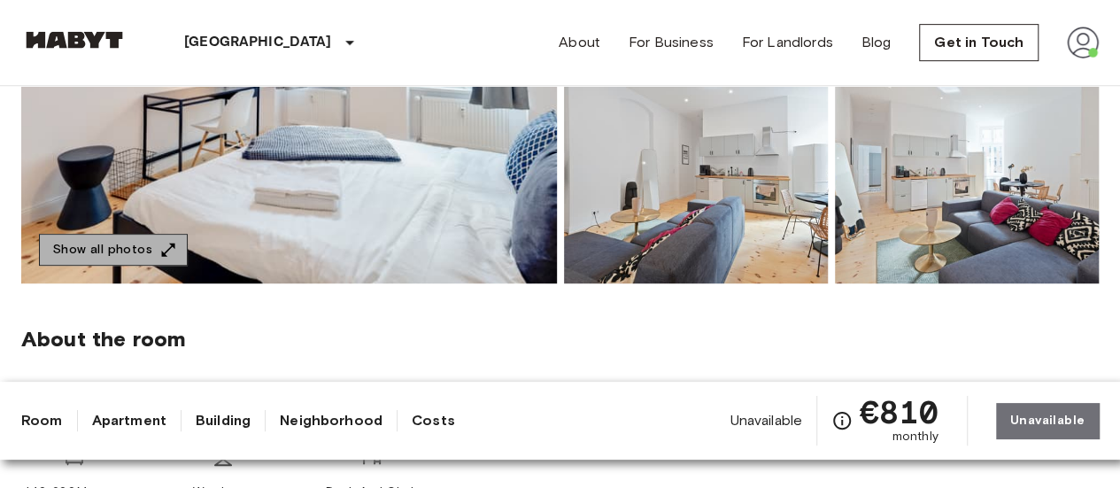
click at [161, 247] on icon "button" at bounding box center [168, 250] width 18 height 18
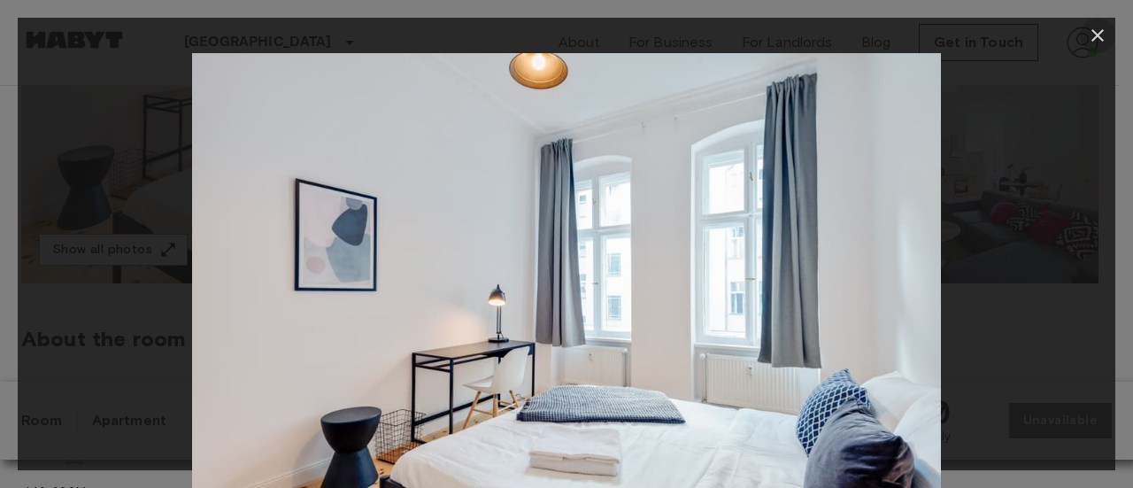
click at [1091, 34] on icon "button" at bounding box center [1097, 35] width 21 height 21
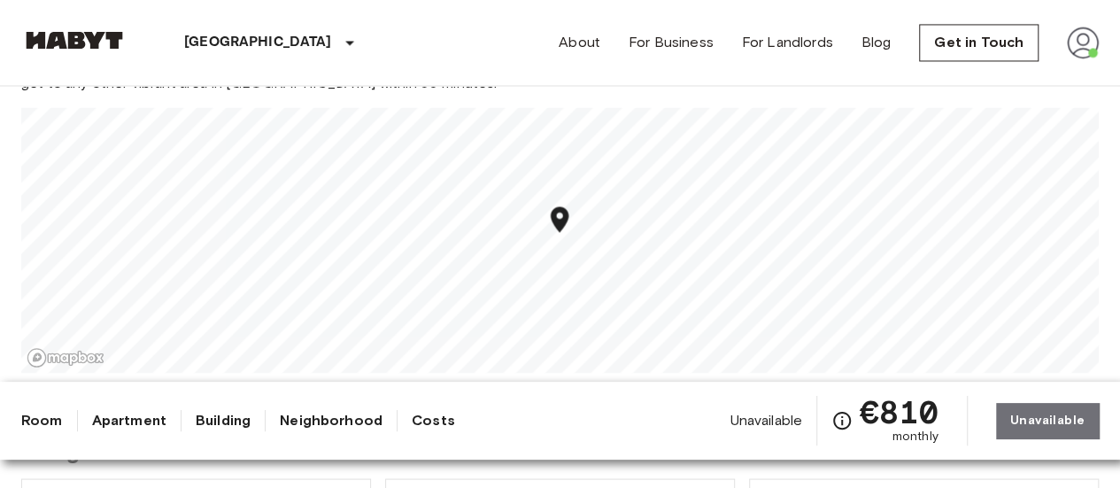
scroll to position [1464, 0]
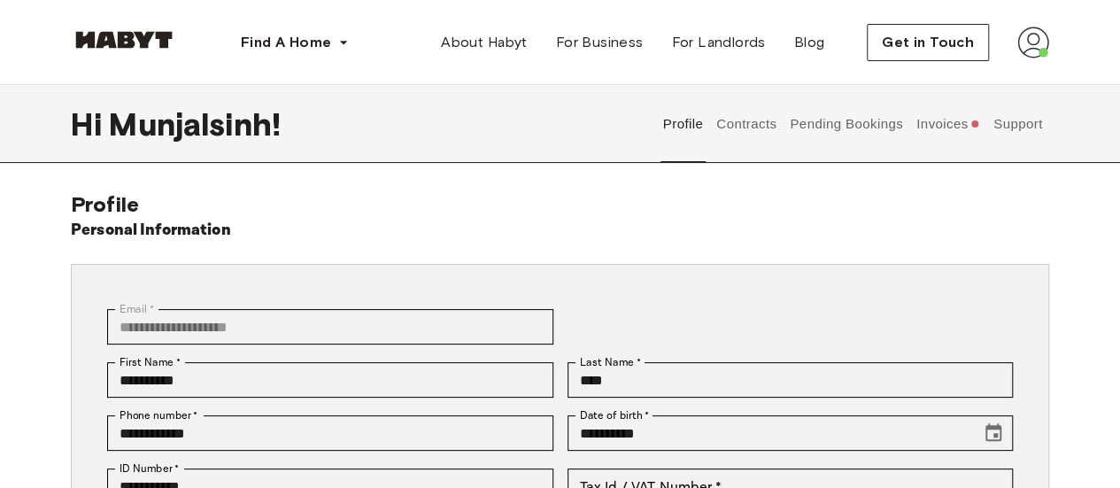
click at [756, 127] on button "Contracts" at bounding box center [746, 124] width 65 height 78
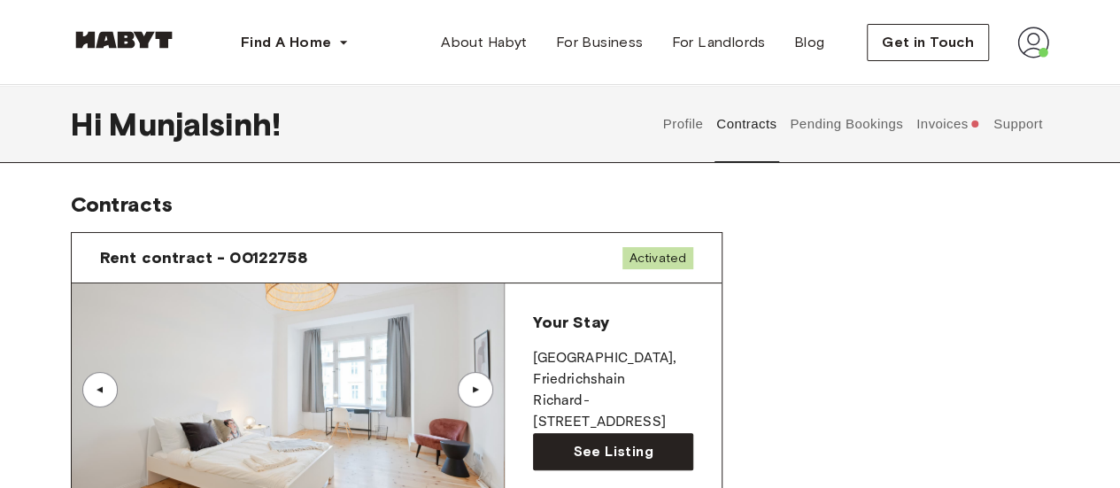
scroll to position [111, 0]
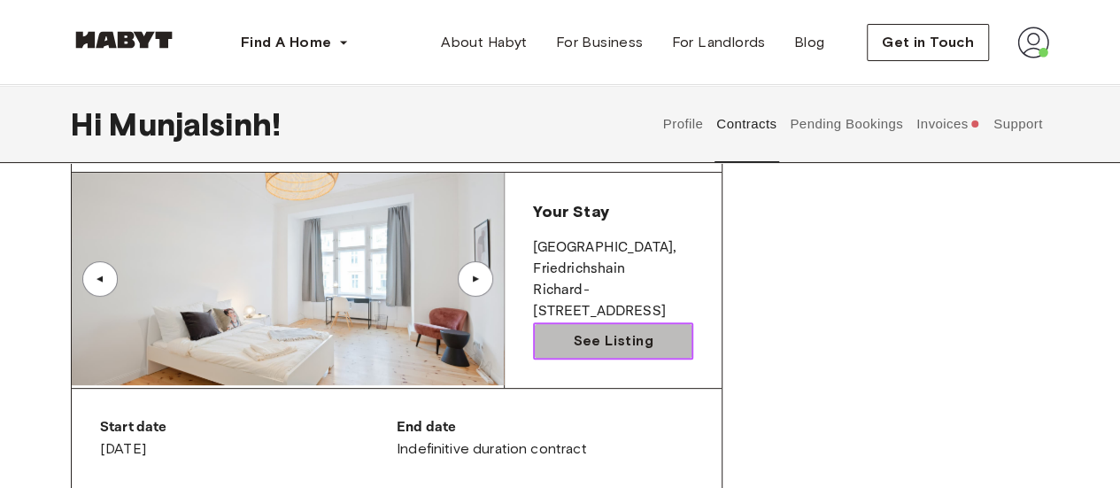
click at [618, 340] on span "See Listing" at bounding box center [613, 340] width 80 height 21
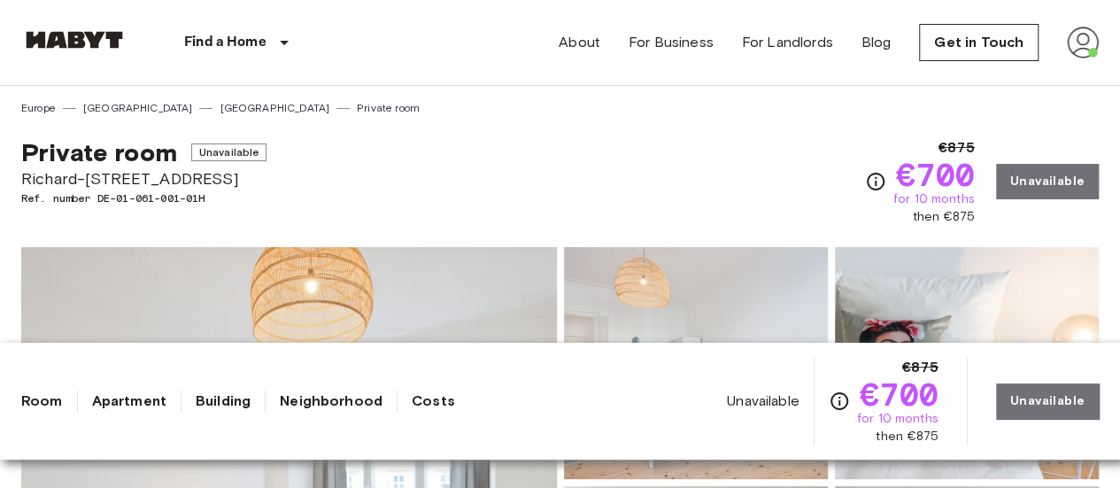
click at [595, 192] on div "Private room Unavailable Richard-Sorge-Strasse 25 Ref. number DE-01-061-001-01H…" at bounding box center [559, 171] width 1077 height 110
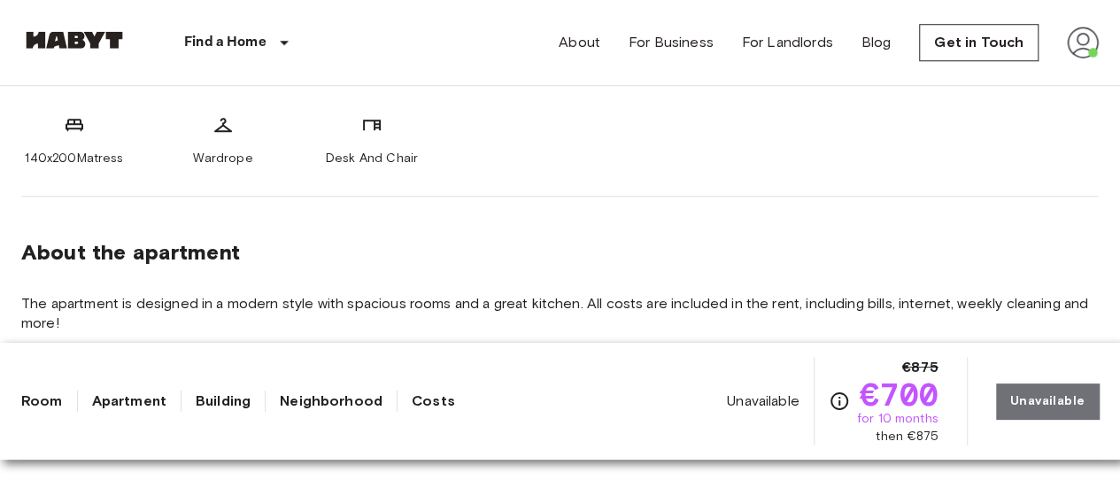
scroll to position [769, 0]
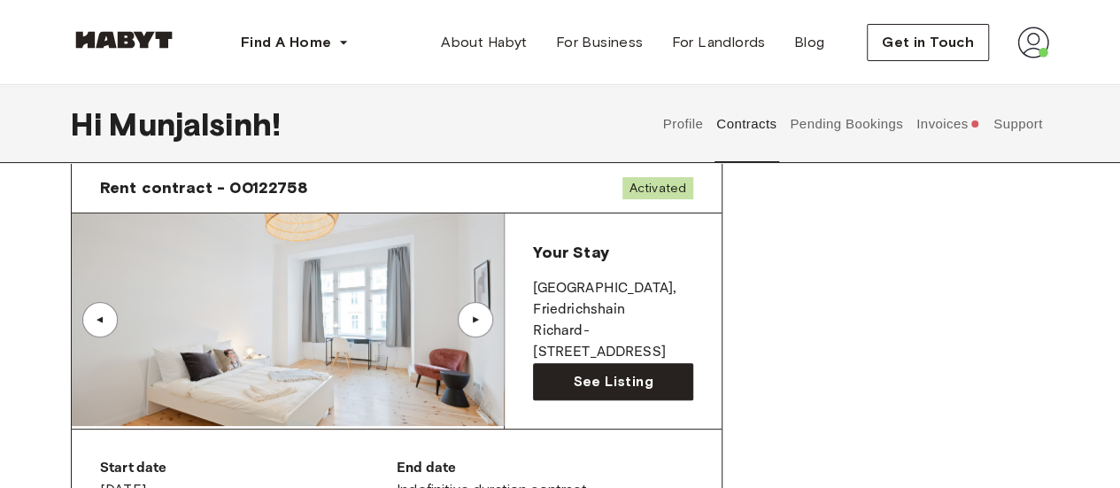
scroll to position [85, 0]
